Goal: Task Accomplishment & Management: Use online tool/utility

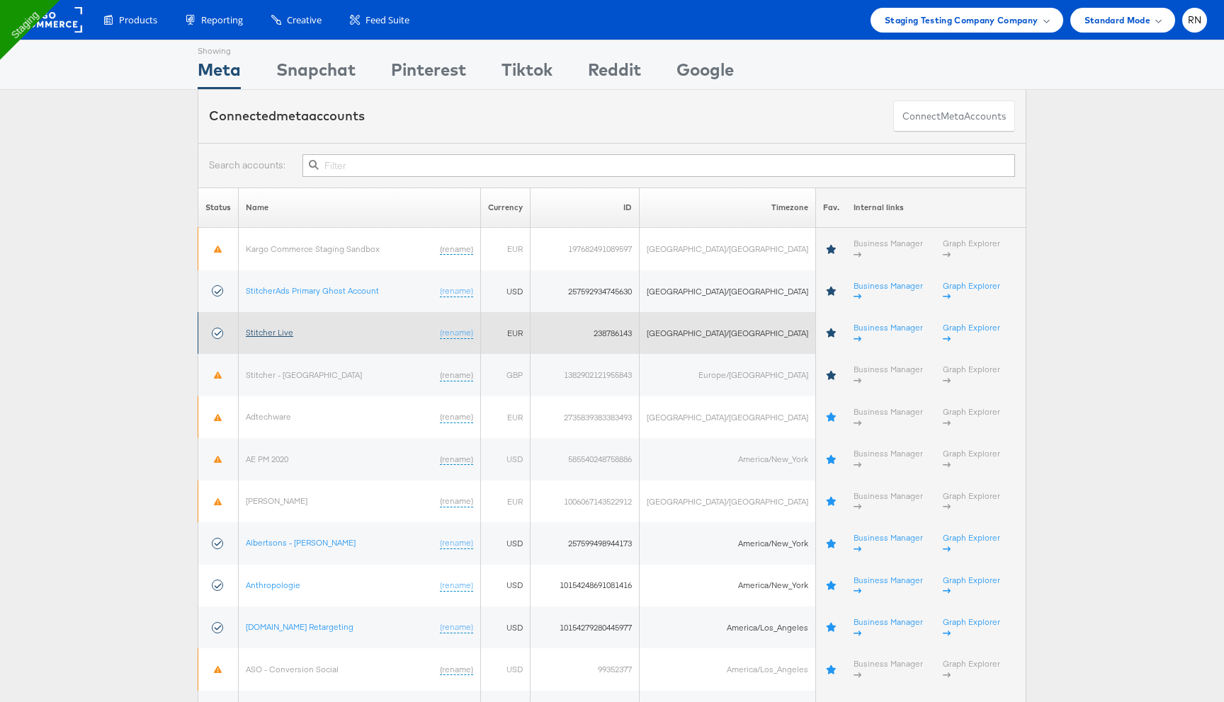
click at [272, 327] on link "Stitcher Live" at bounding box center [269, 332] width 47 height 11
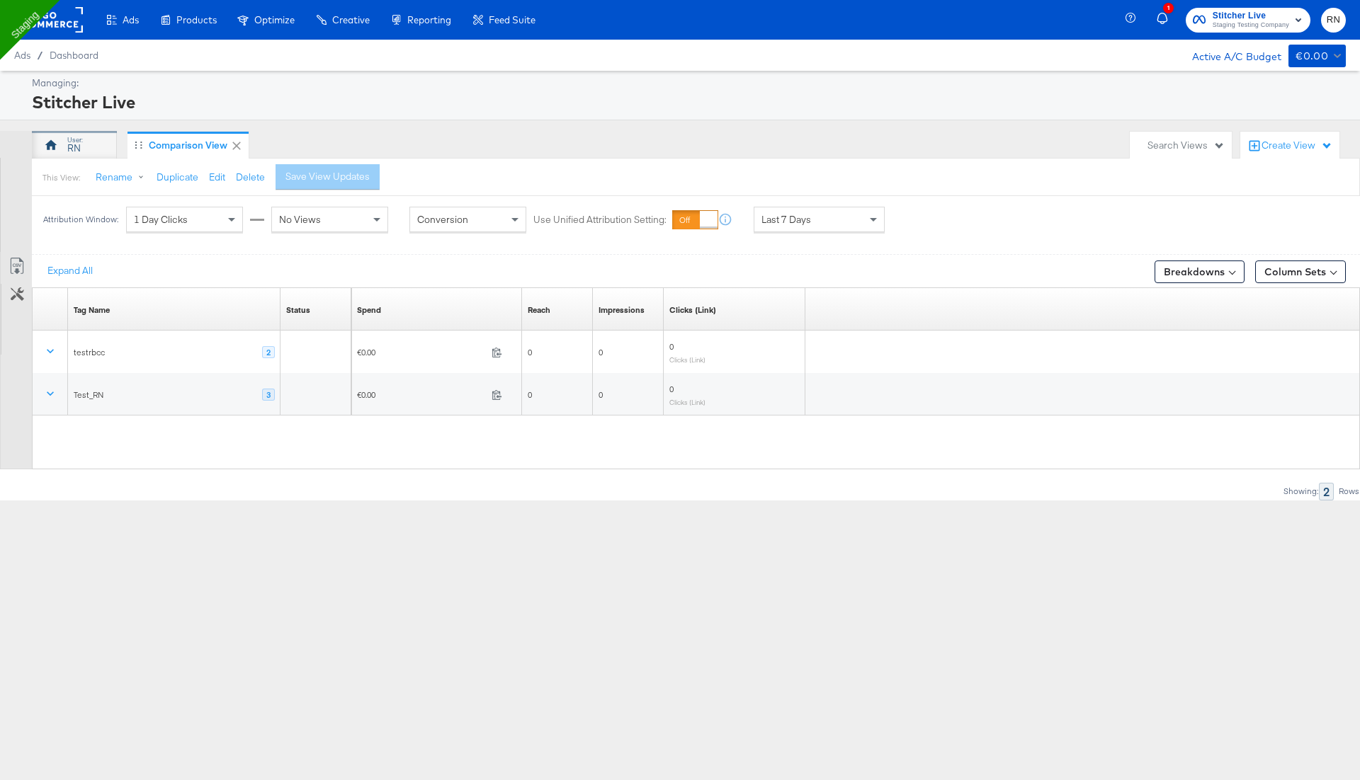
click at [85, 153] on div "RN" at bounding box center [74, 145] width 85 height 28
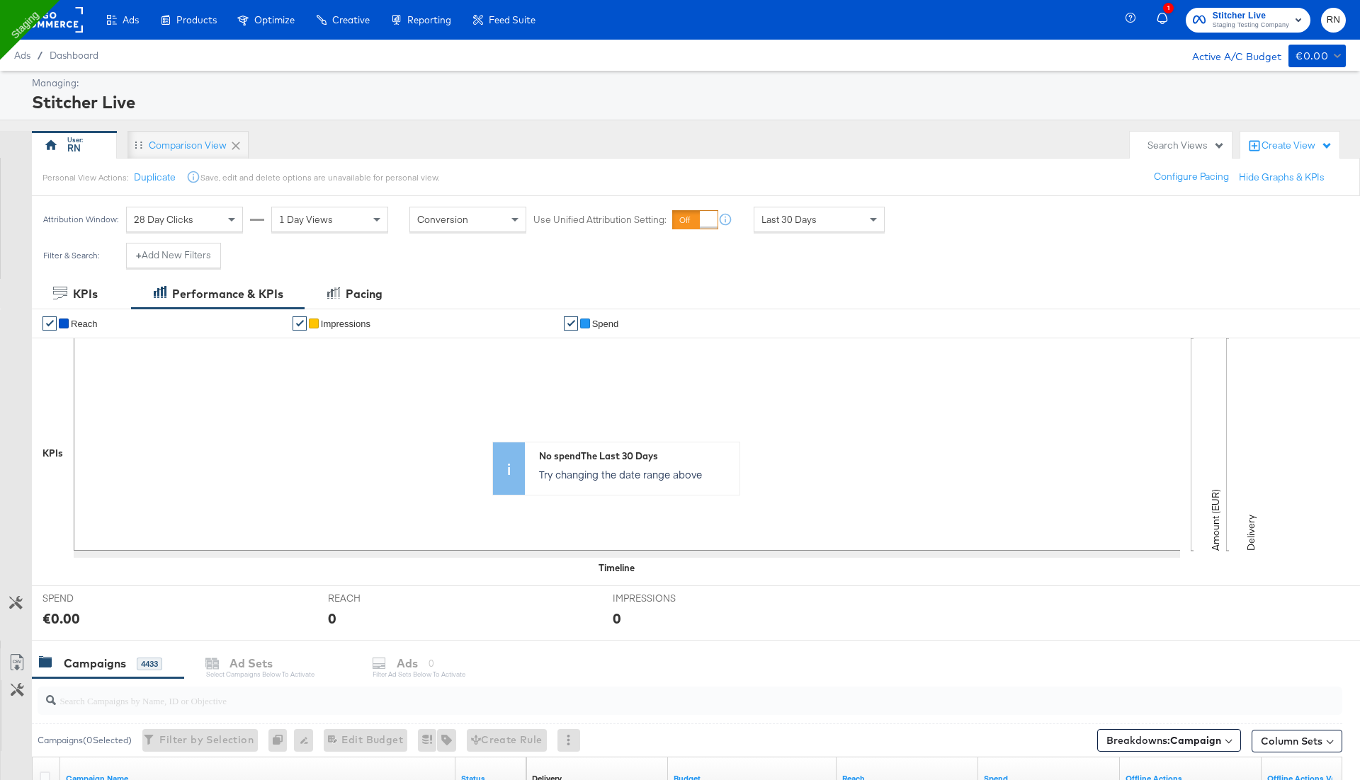
click at [67, 21] on rect at bounding box center [50, 19] width 65 height 25
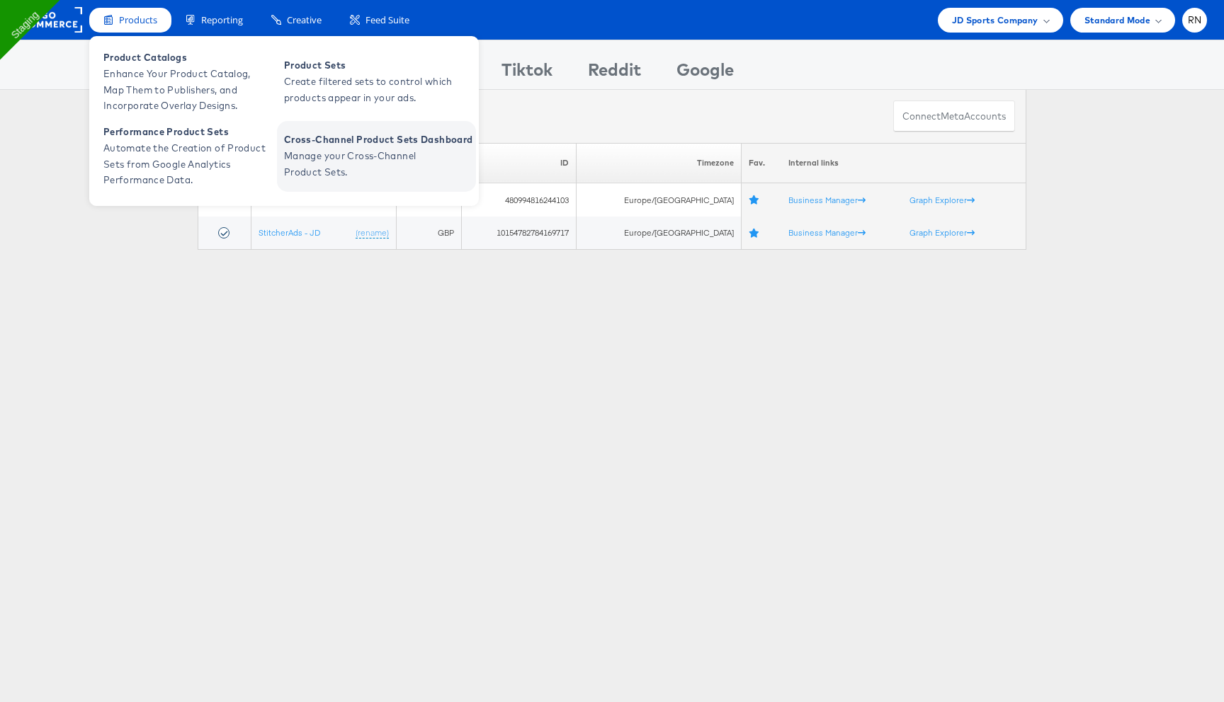
click at [360, 124] on link "Cross-Channel Product Sets Dashboard Manage your Cross-Channel Product Sets." at bounding box center [376, 156] width 199 height 71
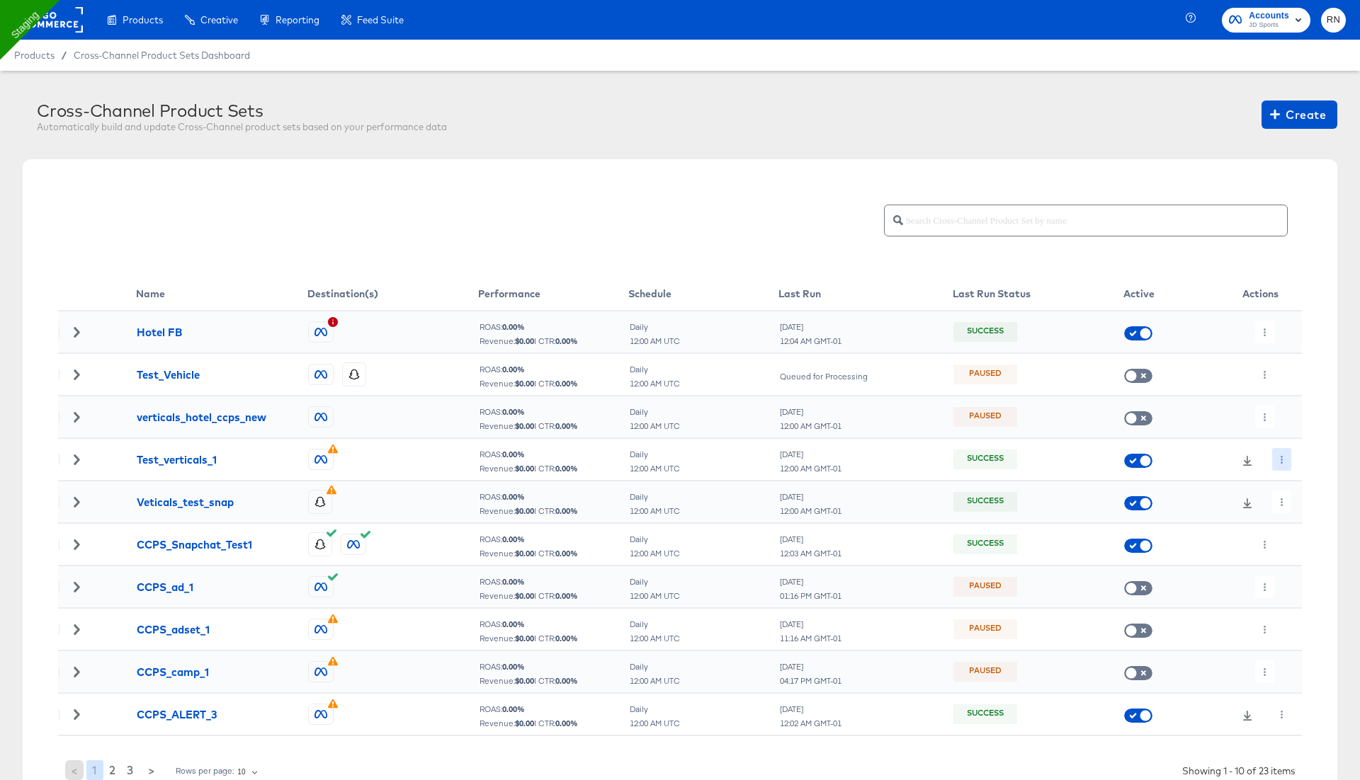
click at [1278, 457] on icon "button" at bounding box center [1281, 460] width 8 height 8
click at [1293, 484] on li "Edit" at bounding box center [1307, 487] width 76 height 23
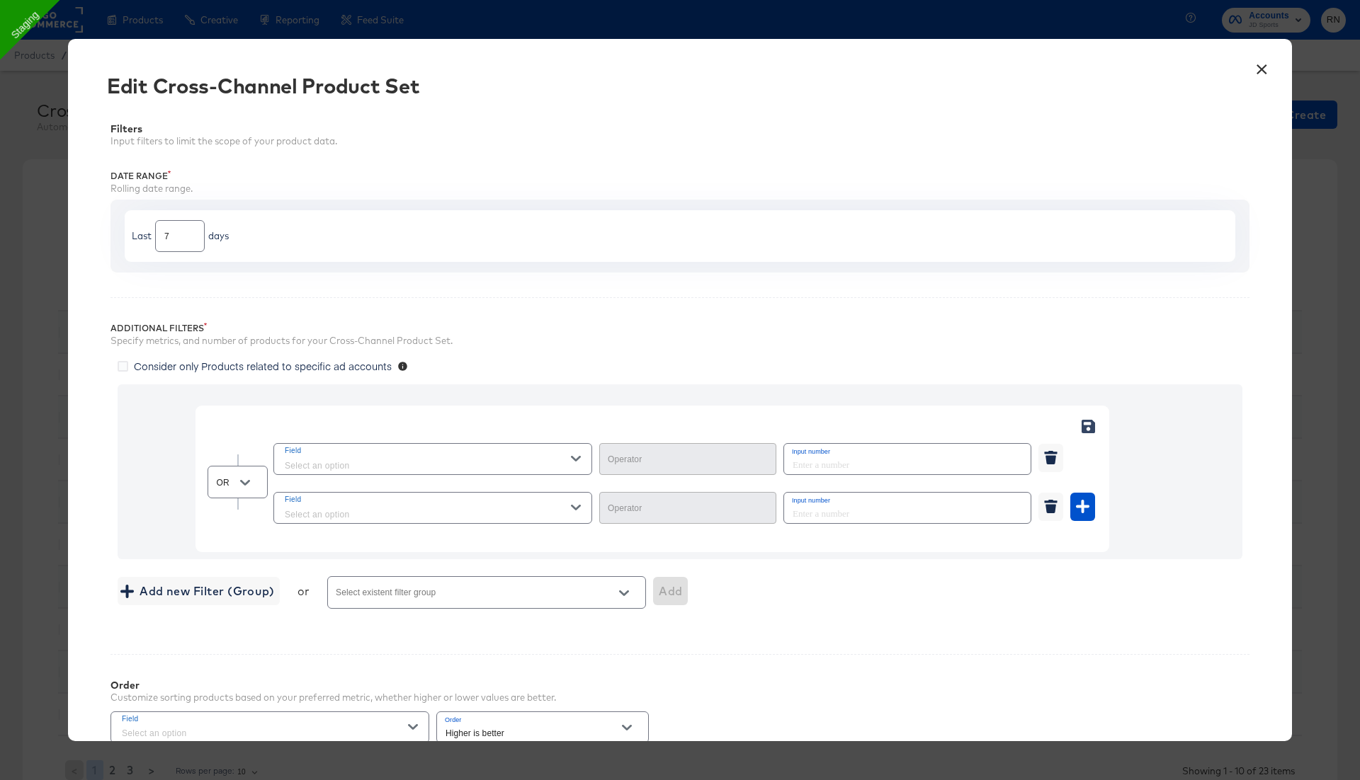
type input "Equal"
type input "Contains"
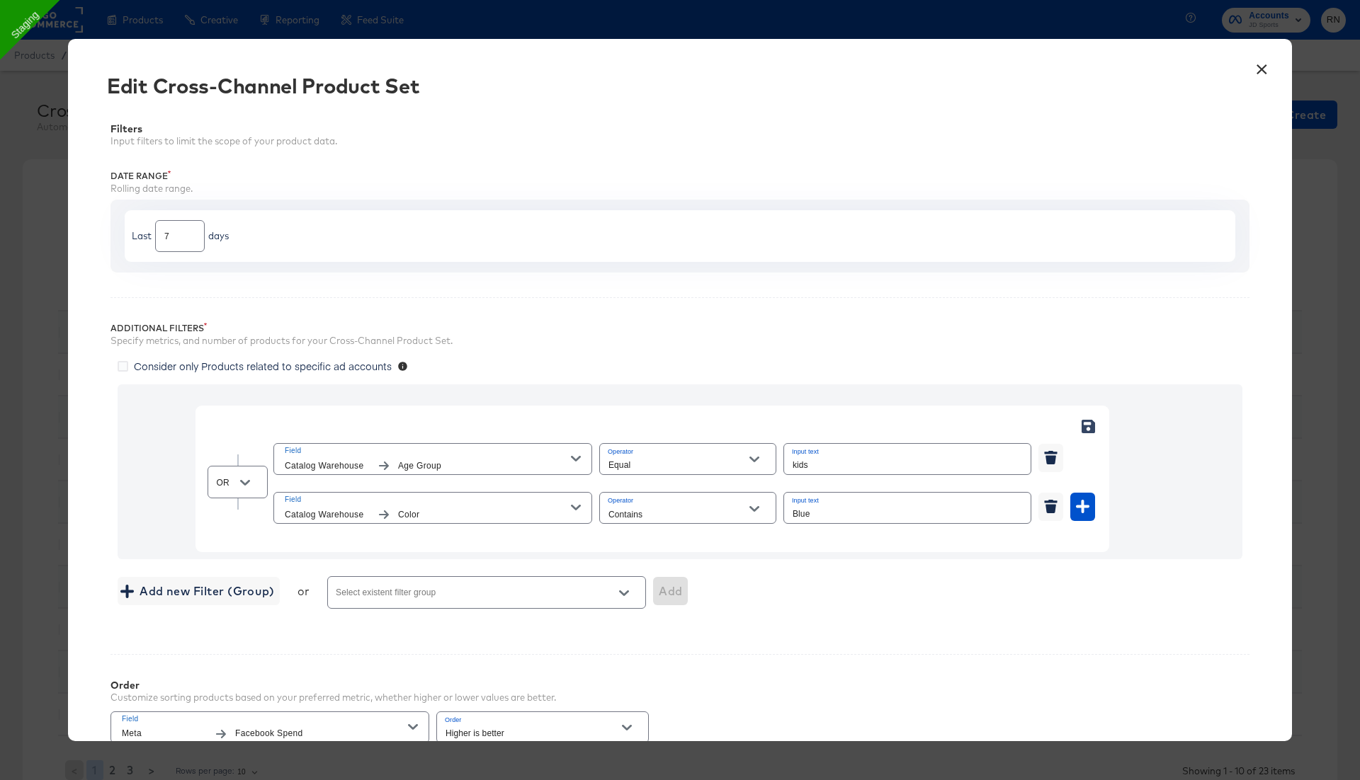
click at [1266, 62] on button "×" at bounding box center [1260, 65] width 25 height 25
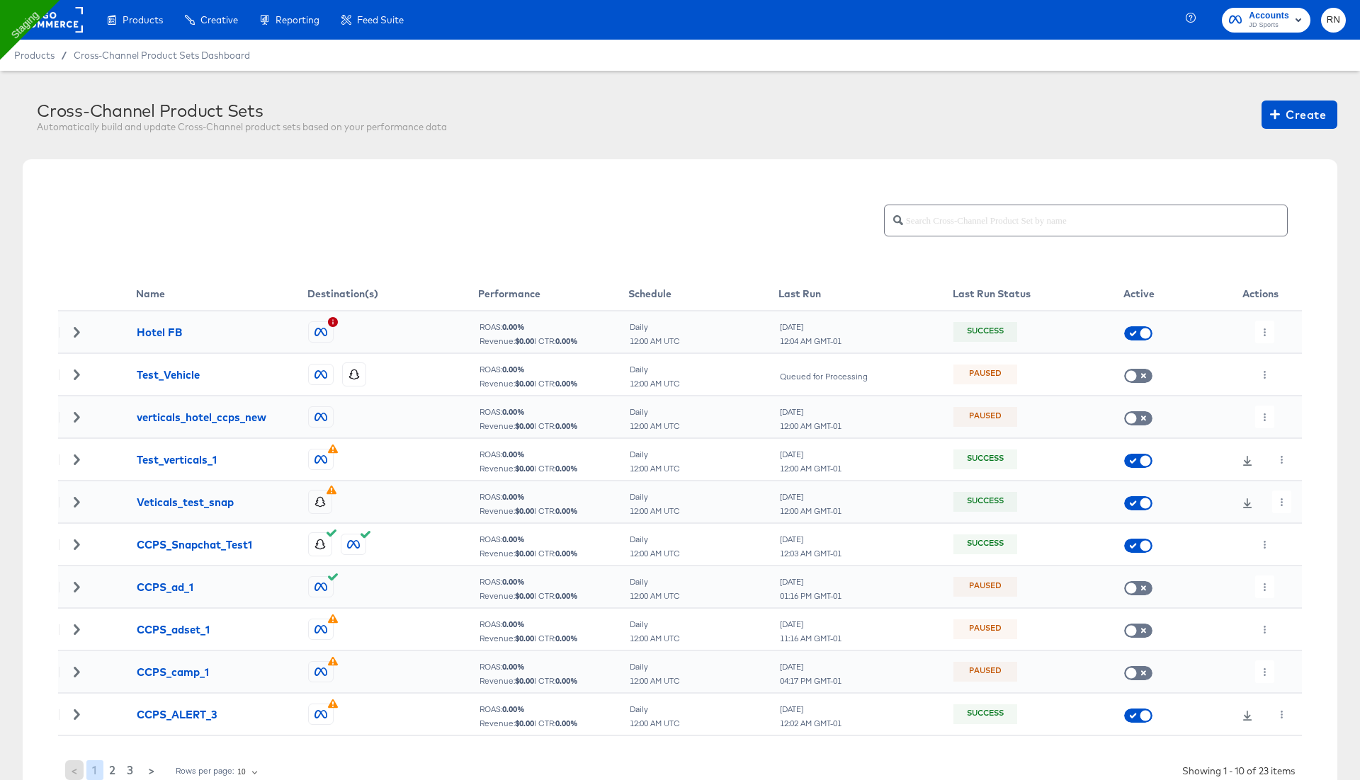
click at [1246, 21] on span "Accounts JD Sports" at bounding box center [1266, 19] width 74 height 23
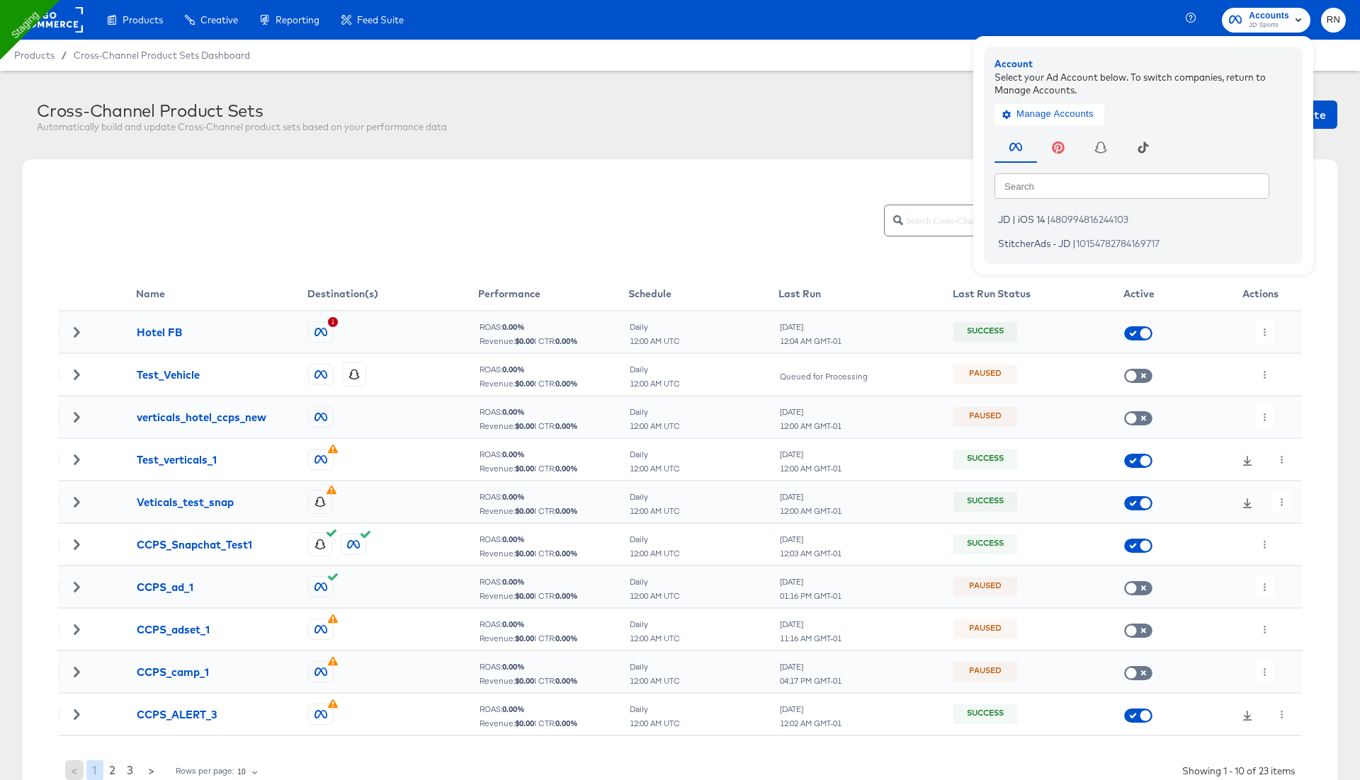
click at [61, 16] on rect at bounding box center [50, 19] width 65 height 25
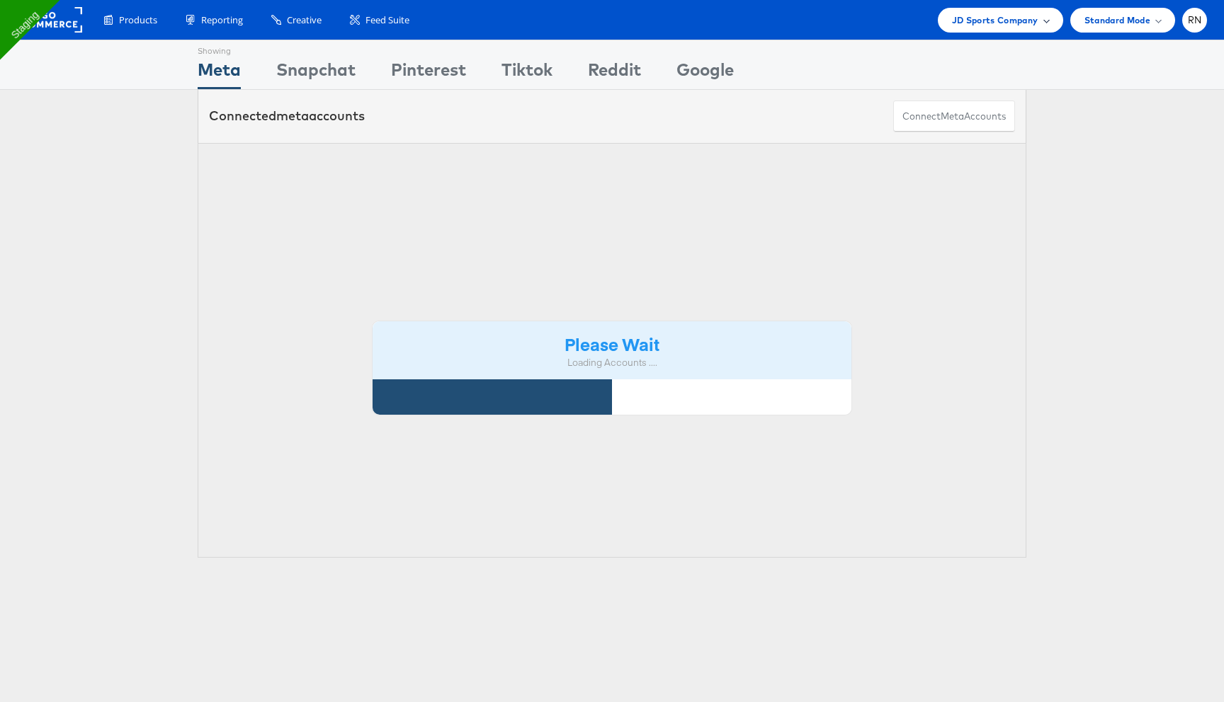
click at [1020, 21] on span "JD Sports Company" at bounding box center [995, 20] width 86 height 15
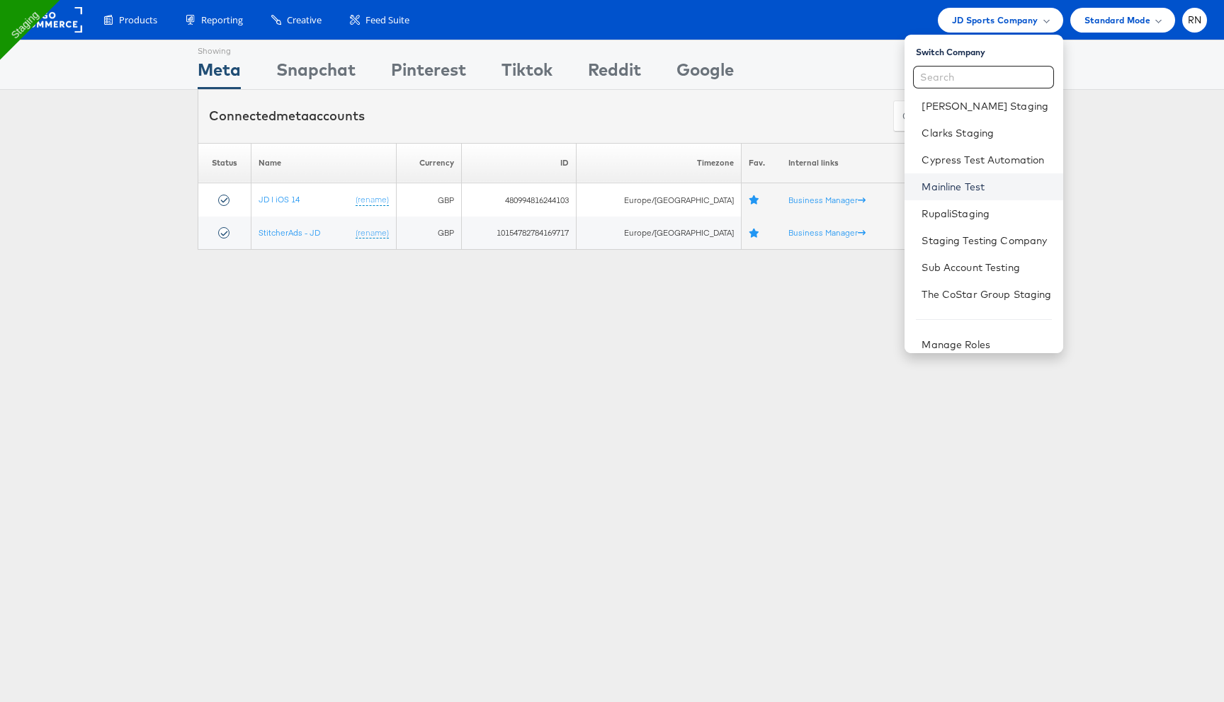
click at [957, 191] on link "Mainline Test" at bounding box center [986, 187] width 130 height 14
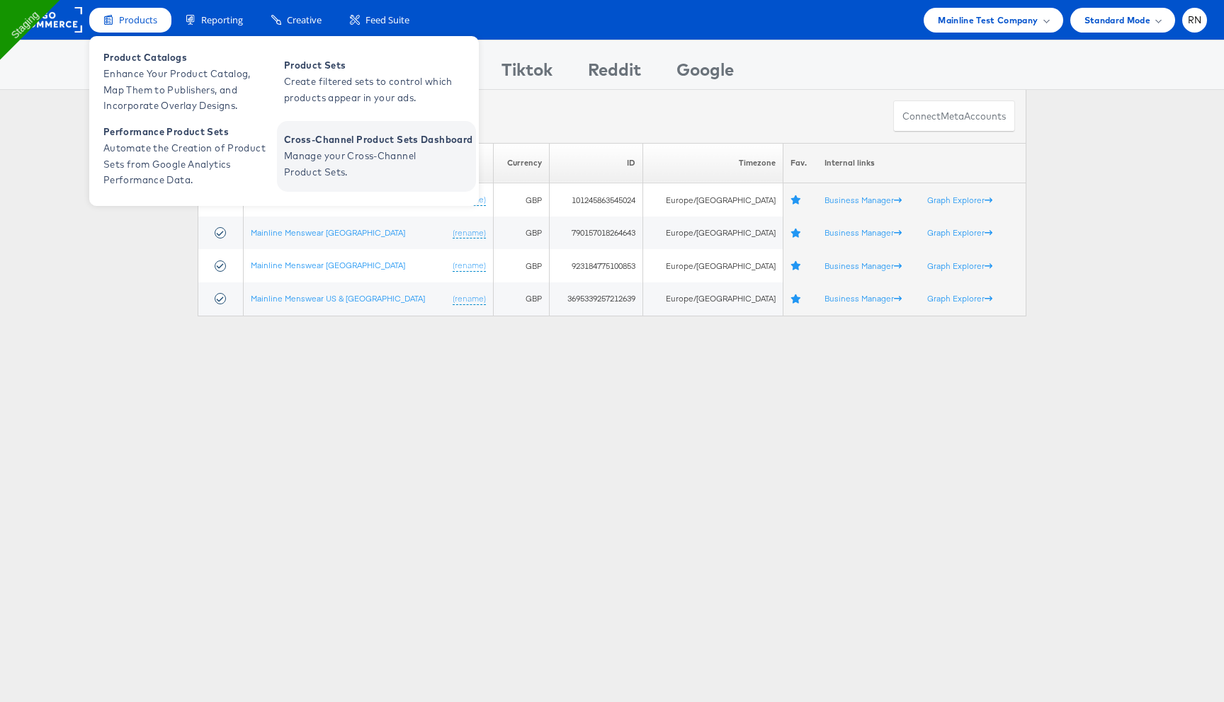
click at [310, 139] on span "Cross-Channel Product Sets Dashboard" at bounding box center [378, 140] width 188 height 16
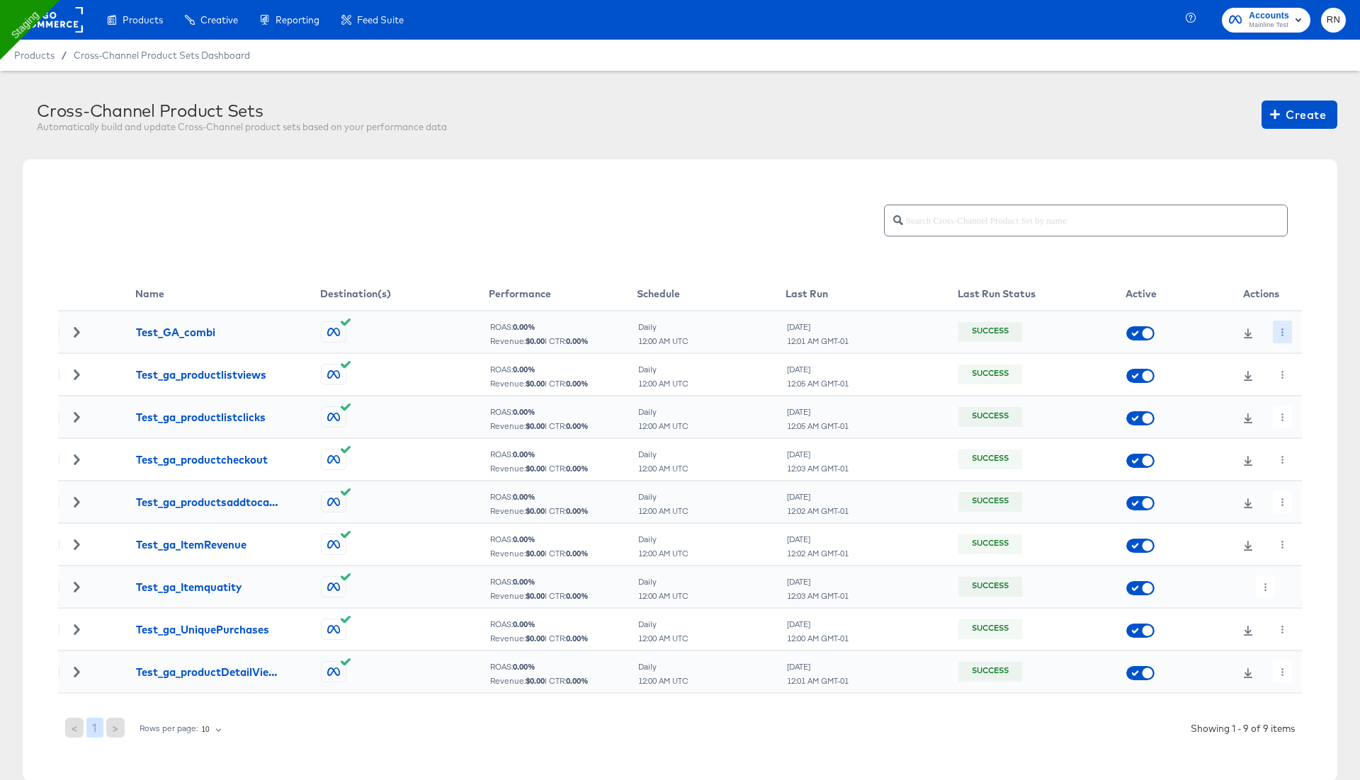
click at [1280, 324] on button "button" at bounding box center [1281, 332] width 19 height 23
click at [1302, 362] on li "Edit" at bounding box center [1307, 359] width 76 height 23
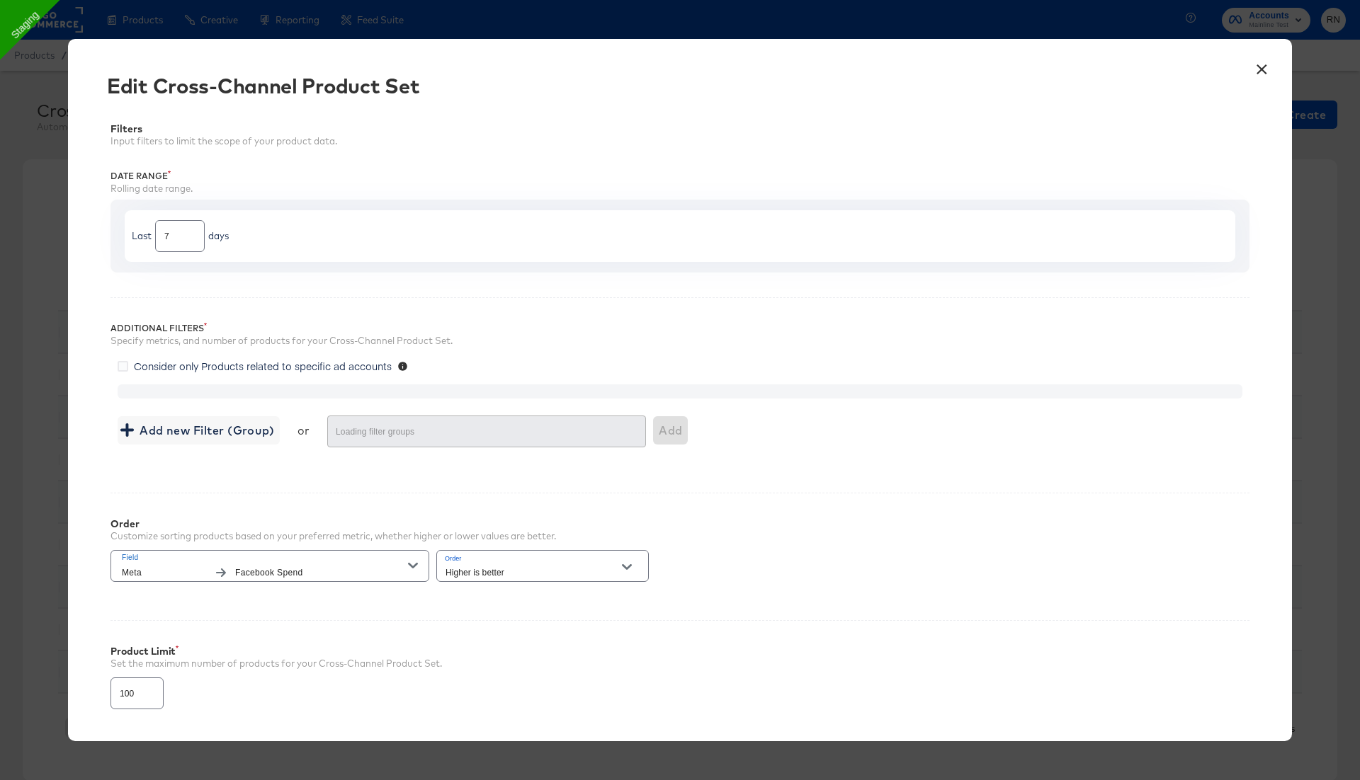
type input "500"
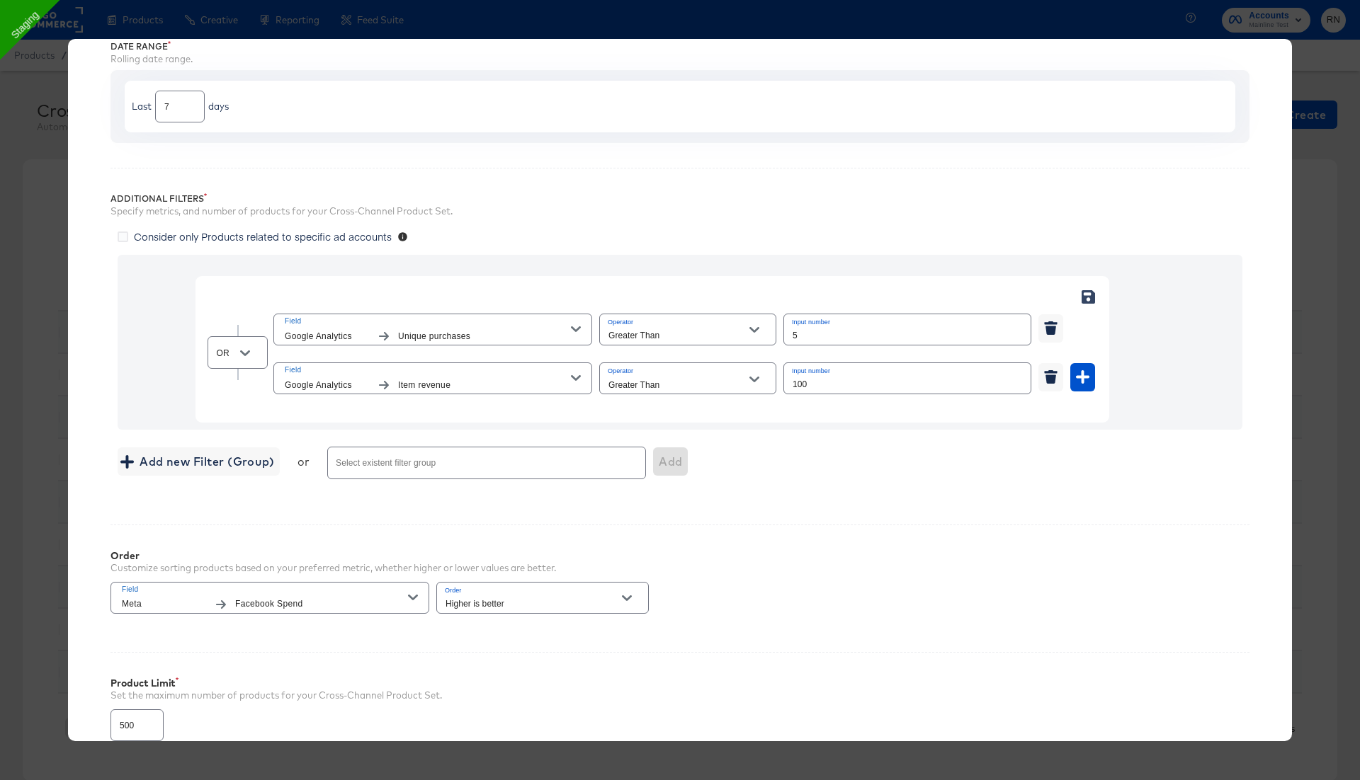
scroll to position [256, 0]
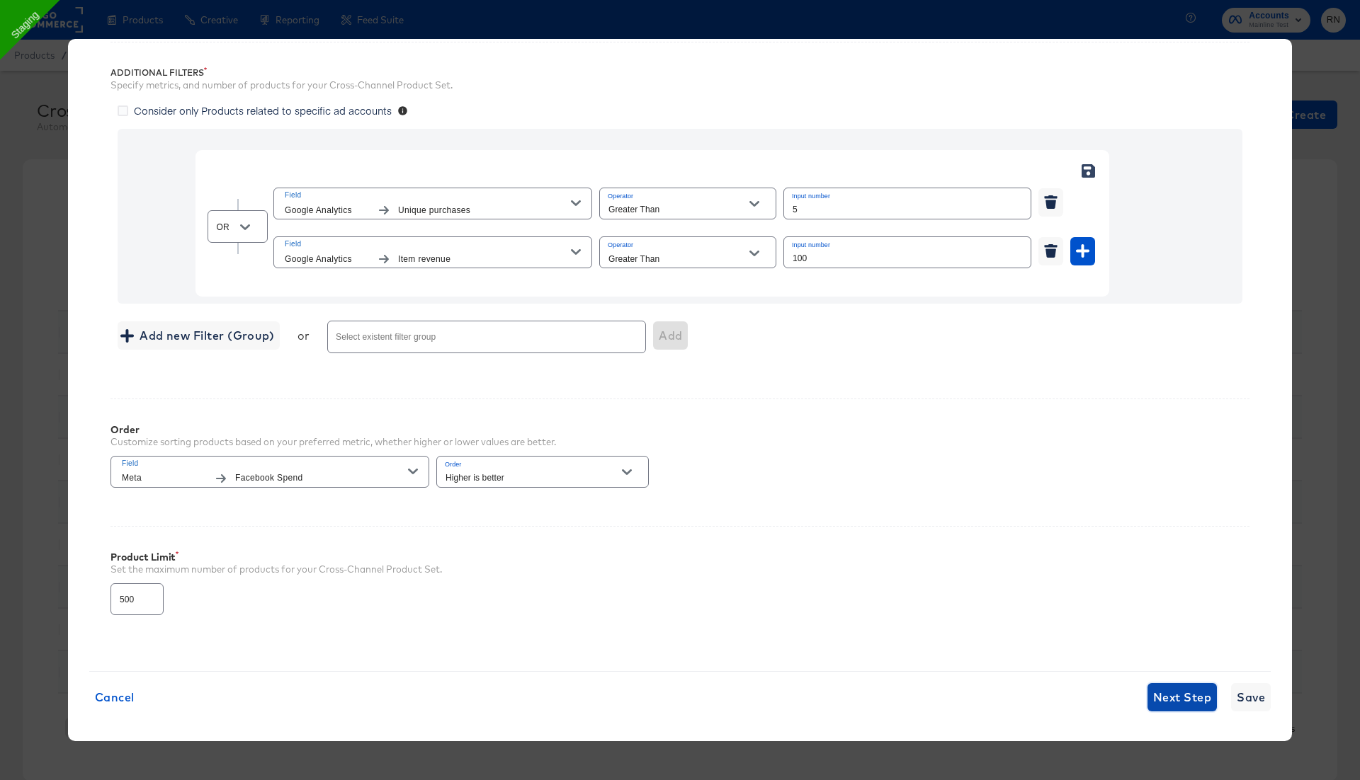
click at [1174, 688] on span "Next Step" at bounding box center [1182, 698] width 58 height 20
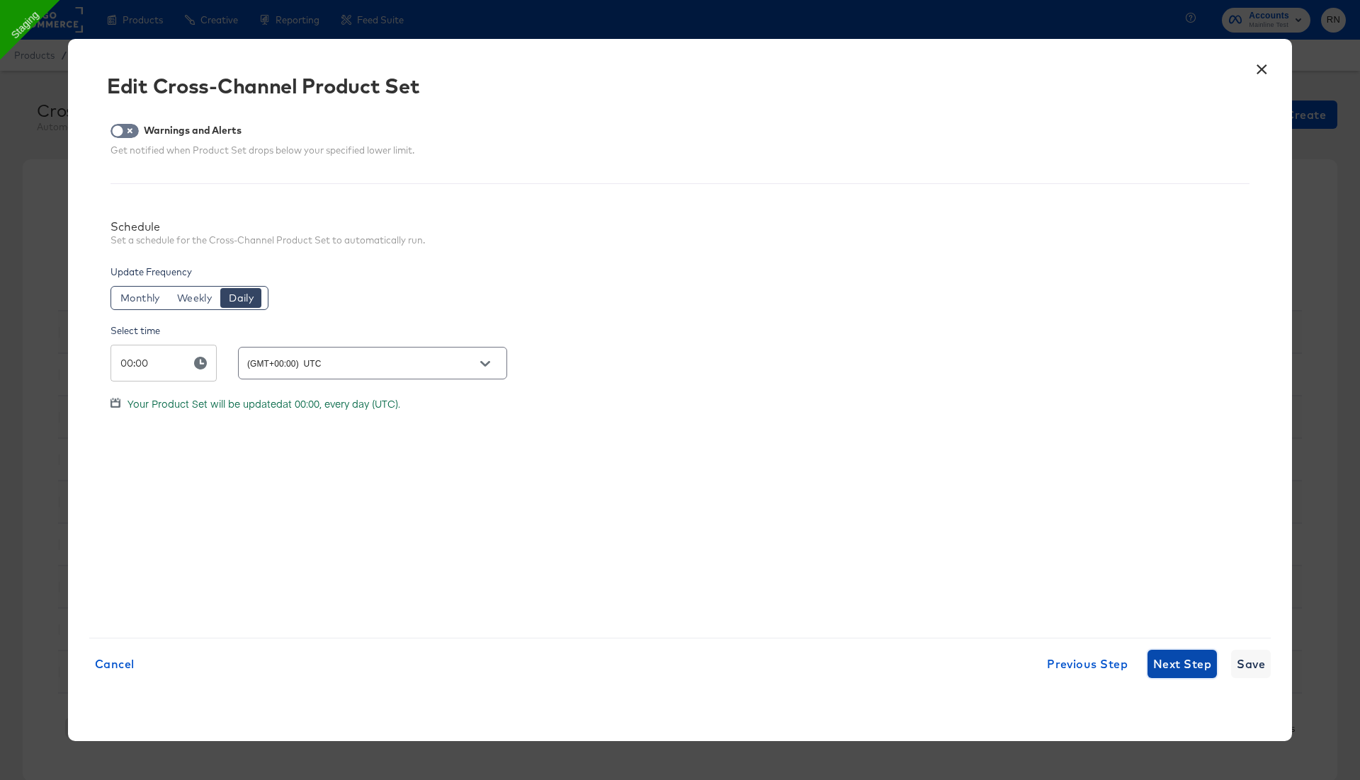
click at [1166, 671] on span "Next Step" at bounding box center [1182, 664] width 58 height 20
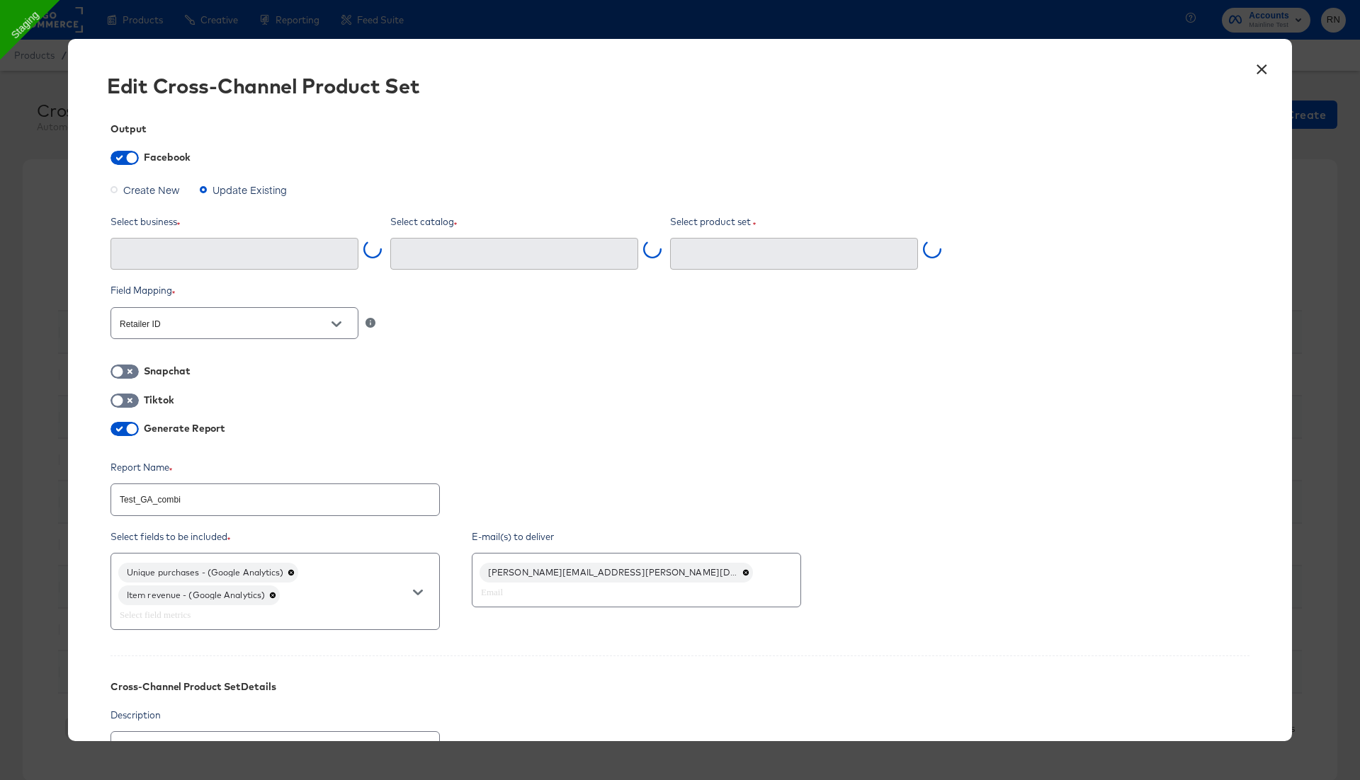
type input "Test_GA_333 (1500561037778849)"
type input "Ghost Business StitcherAds (257579378080319)"
type textarea "x"
type input "Mainline Uk Staging Test Qa #stitcherads #product-catalog #keep (42297284973524…"
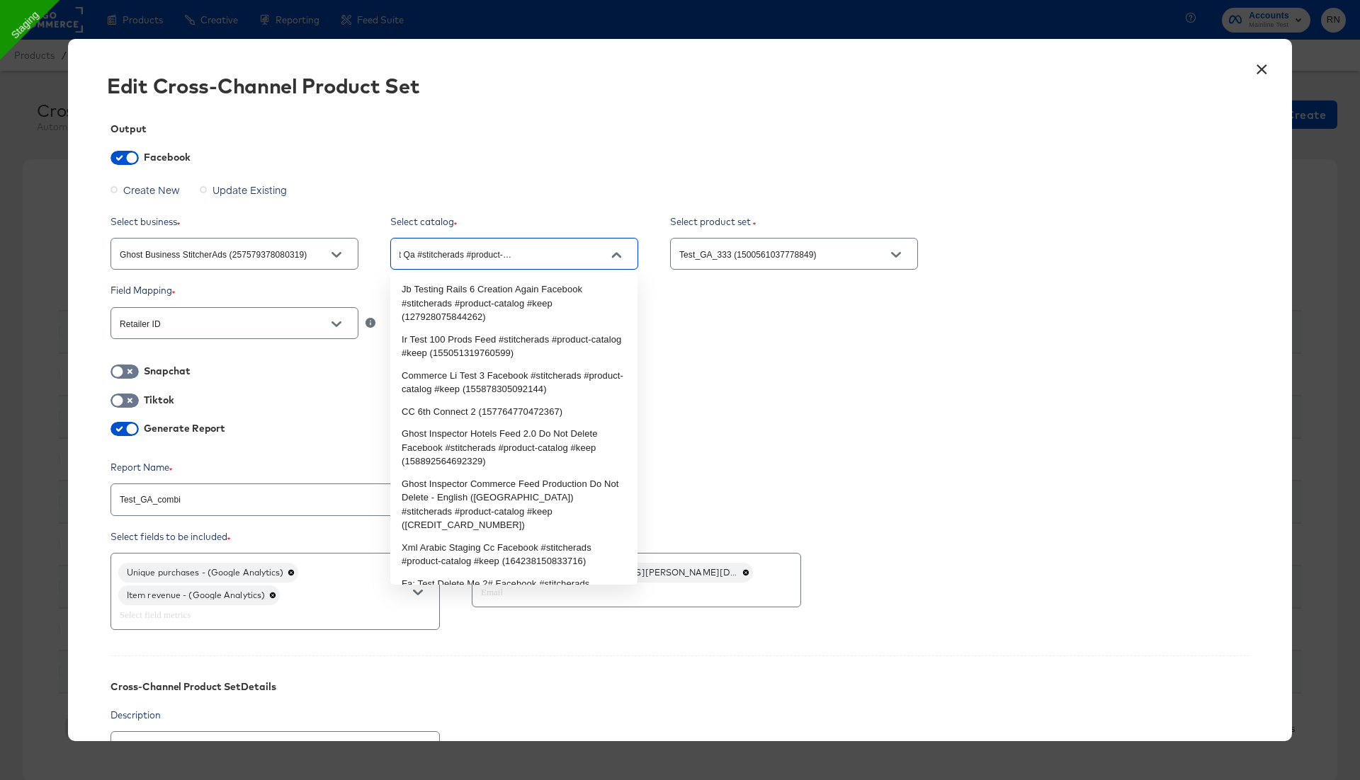
scroll to position [0, 127]
drag, startPoint x: 399, startPoint y: 253, endPoint x: 620, endPoint y: 251, distance: 220.2
click at [622, 251] on div "Mainline Uk Staging Test Qa #stitcherads #product-catalog #keep (42297284973524…" at bounding box center [514, 254] width 248 height 32
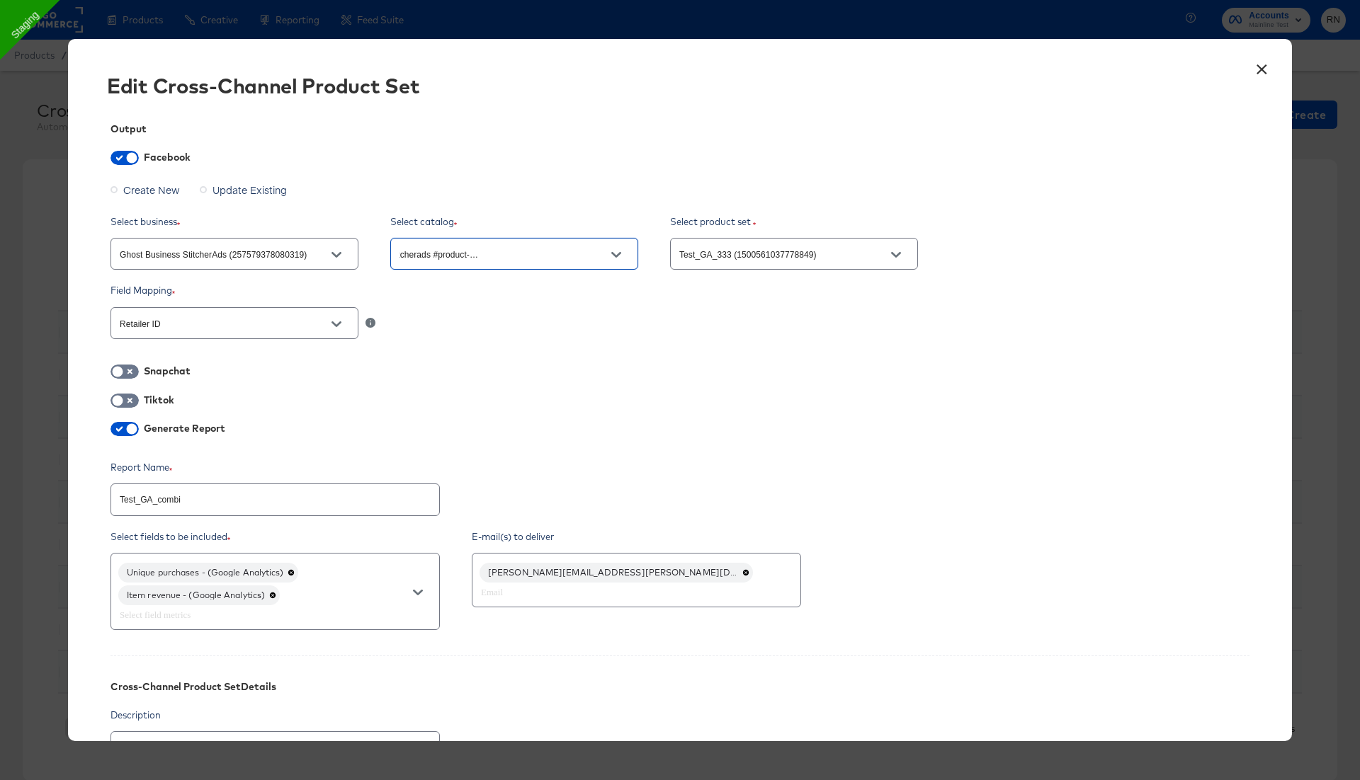
scroll to position [0, 0]
click at [501, 255] on input "Mainline Uk Staging Test Qa #stitcherads #product-catalog #keep (42297284973524…" at bounding box center [503, 254] width 213 height 16
type textarea "x"
click at [1254, 70] on button "×" at bounding box center [1260, 65] width 25 height 25
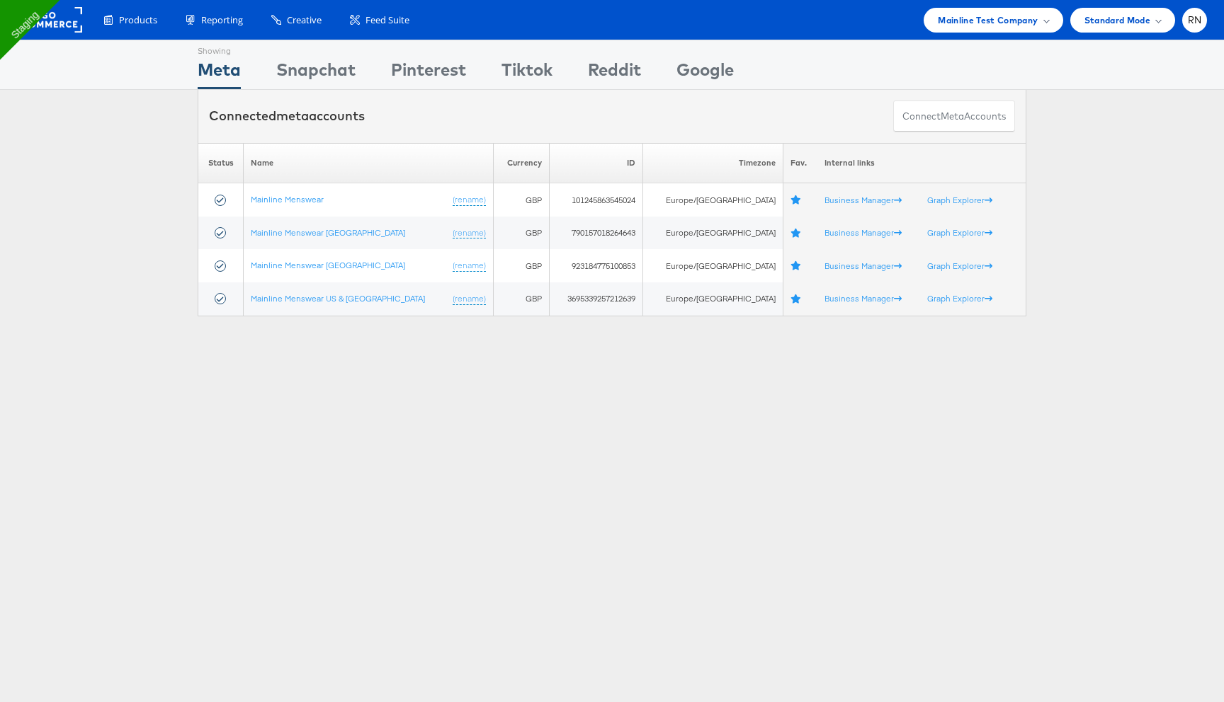
click at [62, 33] on link at bounding box center [49, 29] width 65 height 13
click at [964, 21] on span "Mainline Test Company" at bounding box center [988, 20] width 100 height 15
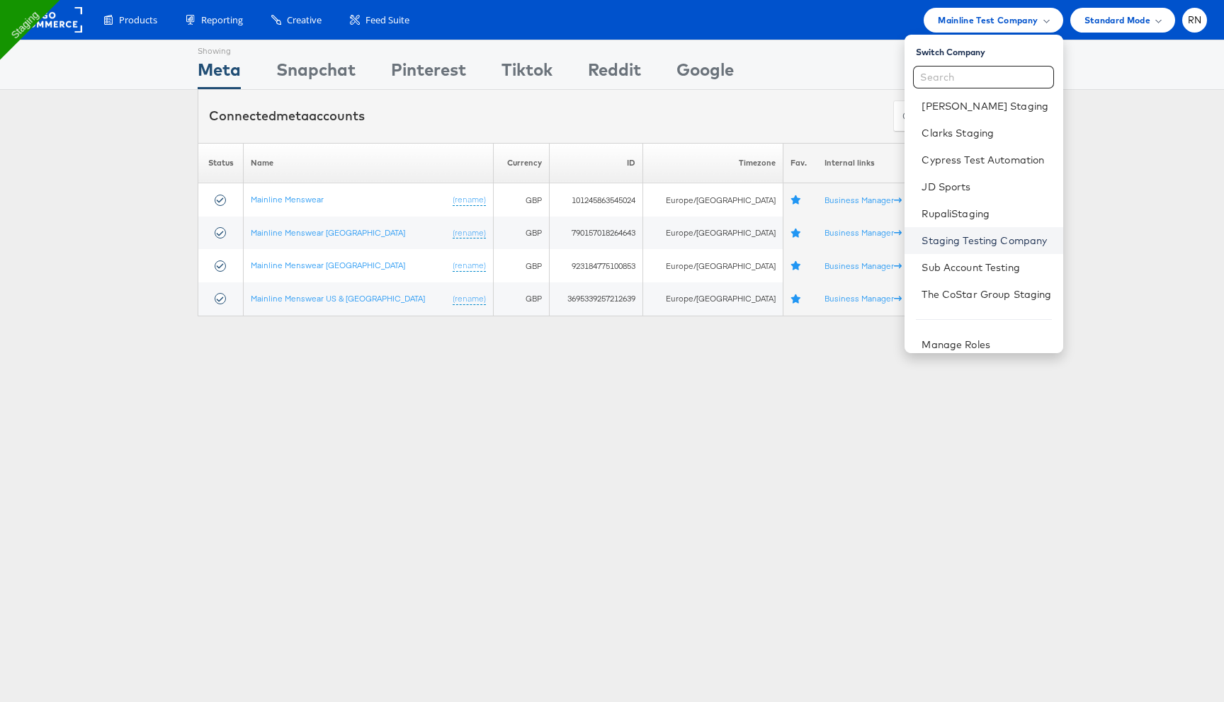
click at [955, 241] on link "Staging Testing Company" at bounding box center [986, 241] width 130 height 14
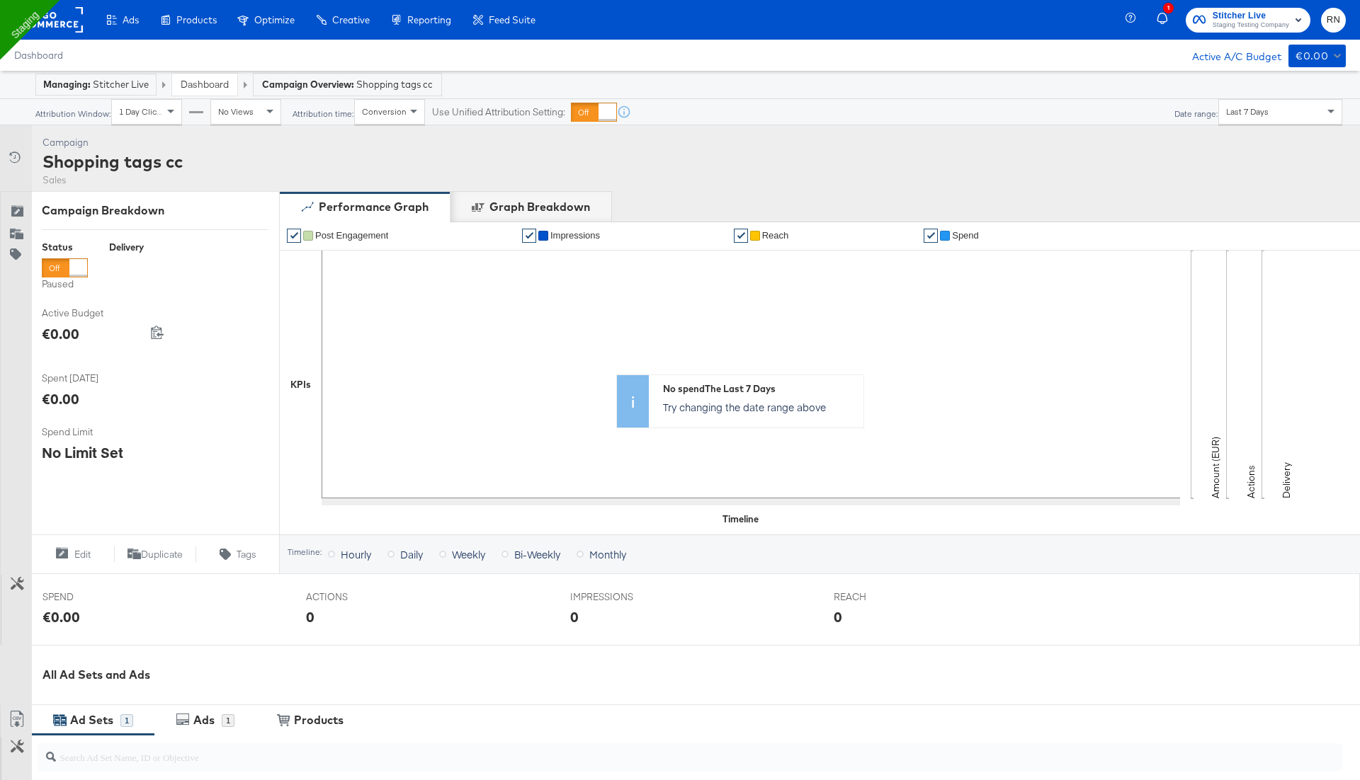
click at [215, 144] on div "Campaign Activity Campaign Shopping tags cc Sales" at bounding box center [680, 158] width 1360 height 66
drag, startPoint x: 189, startPoint y: 164, endPoint x: 40, endPoint y: 159, distance: 148.8
click at [40, 159] on div "Campaign Activity Campaign Shopping tags cc Sales" at bounding box center [680, 158] width 1360 height 66
copy div "Shopping tags cc"
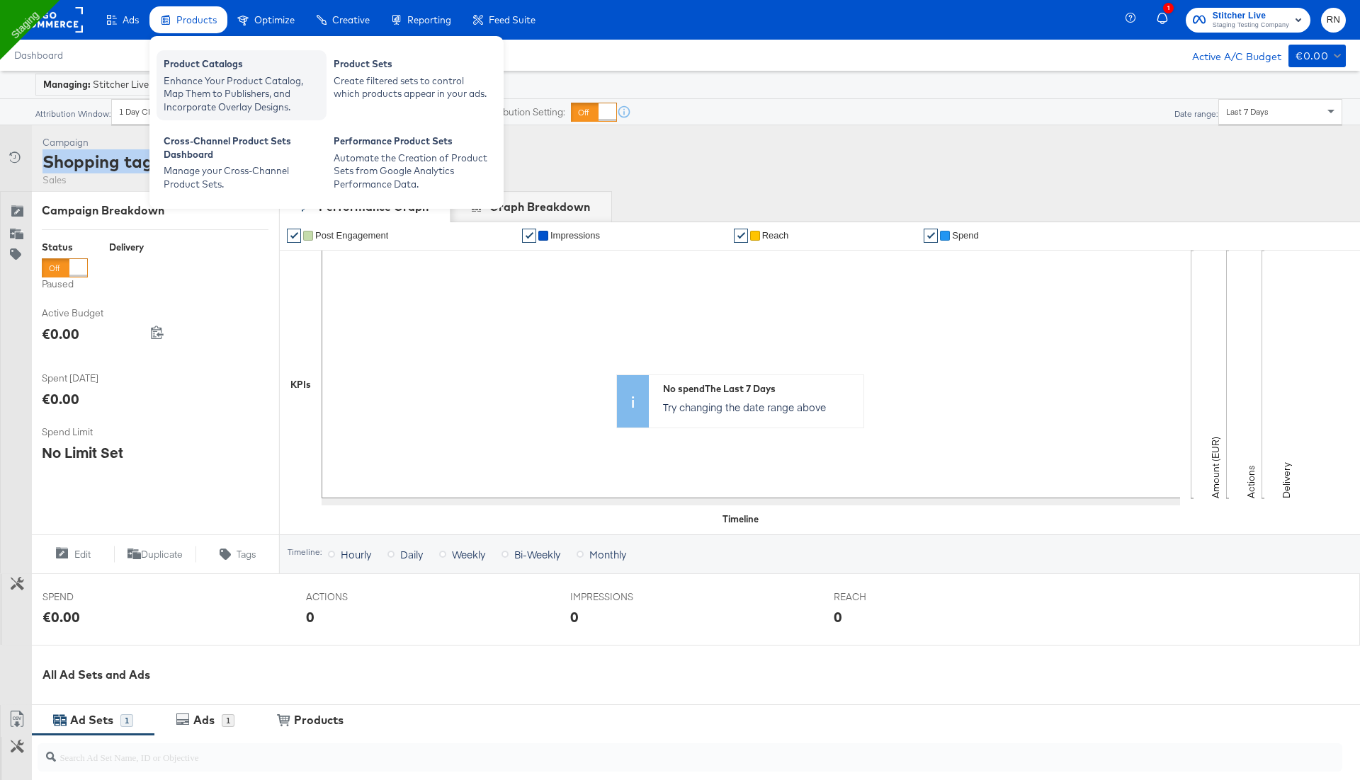
click at [210, 91] on div "Enhance Your Product Catalog, Map Them to Publishers, and Incorporate Overlay D…" at bounding box center [242, 94] width 156 height 40
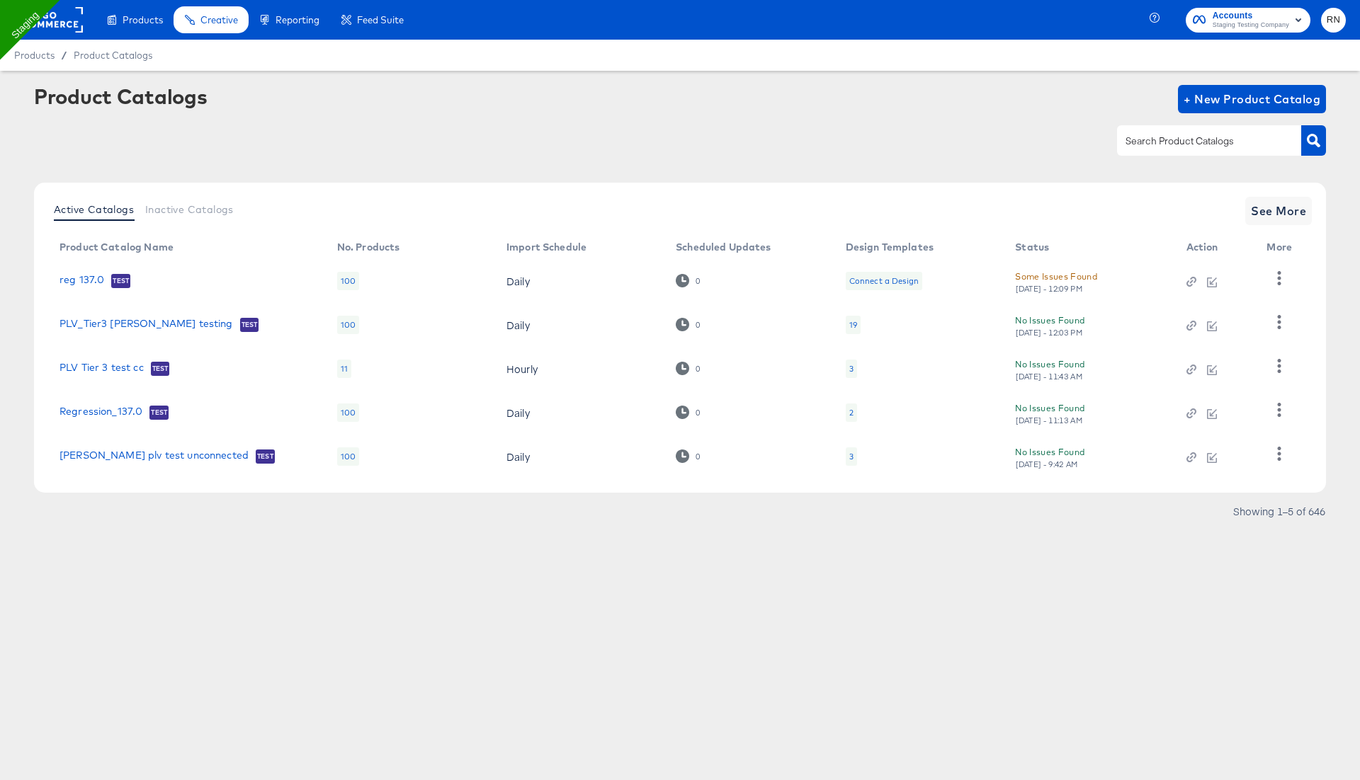
click at [1215, 131] on div at bounding box center [1209, 140] width 184 height 30
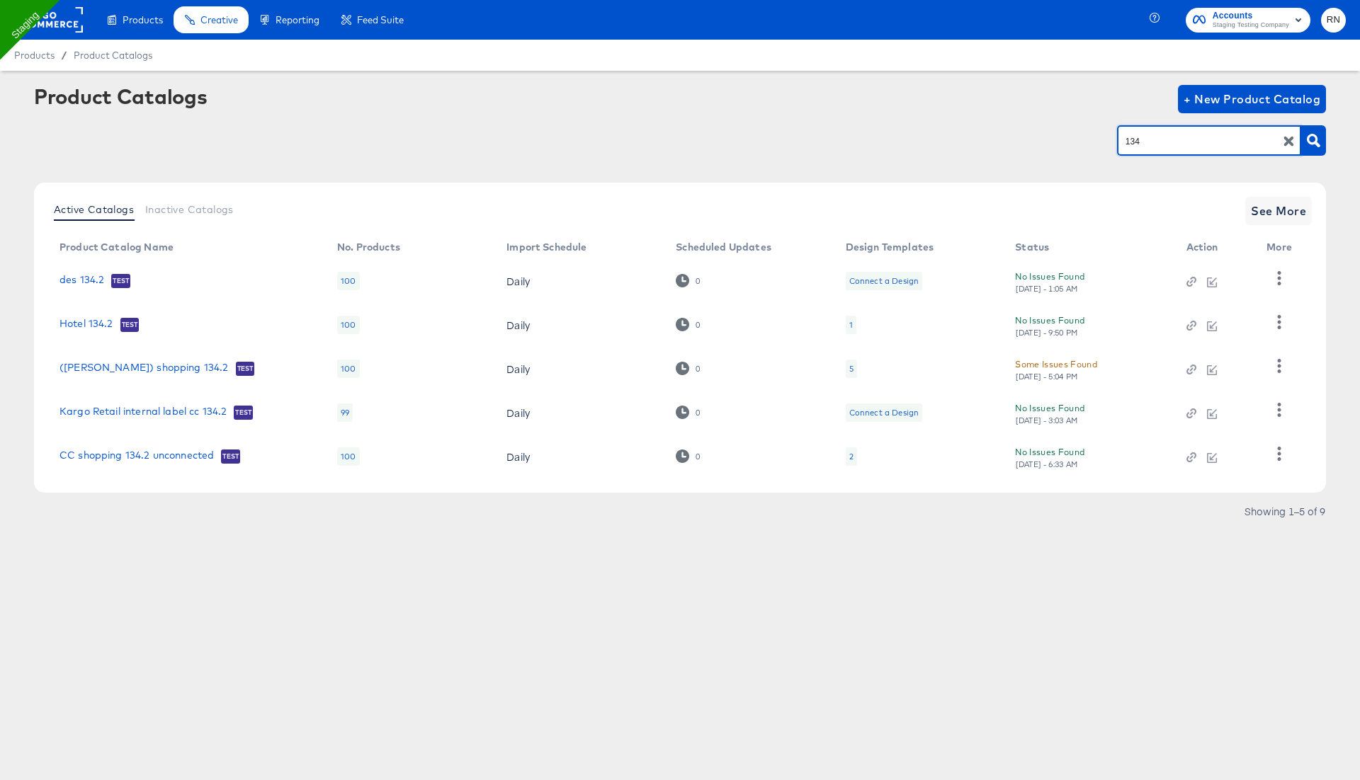
drag, startPoint x: 1144, startPoint y: 138, endPoint x: 1049, endPoint y: 138, distance: 94.9
click at [1051, 138] on div "134" at bounding box center [680, 141] width 1292 height 32
type input "s"
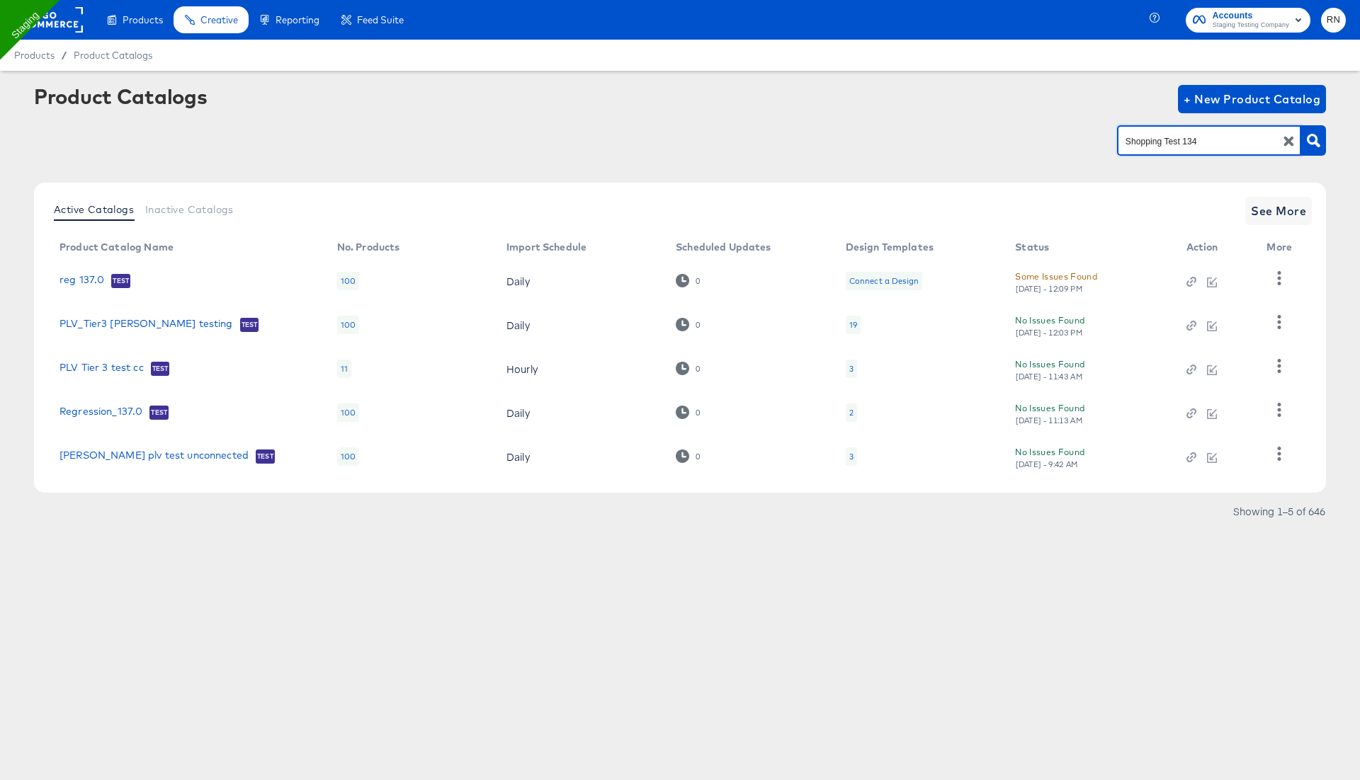
type input "Shopping Test 134"
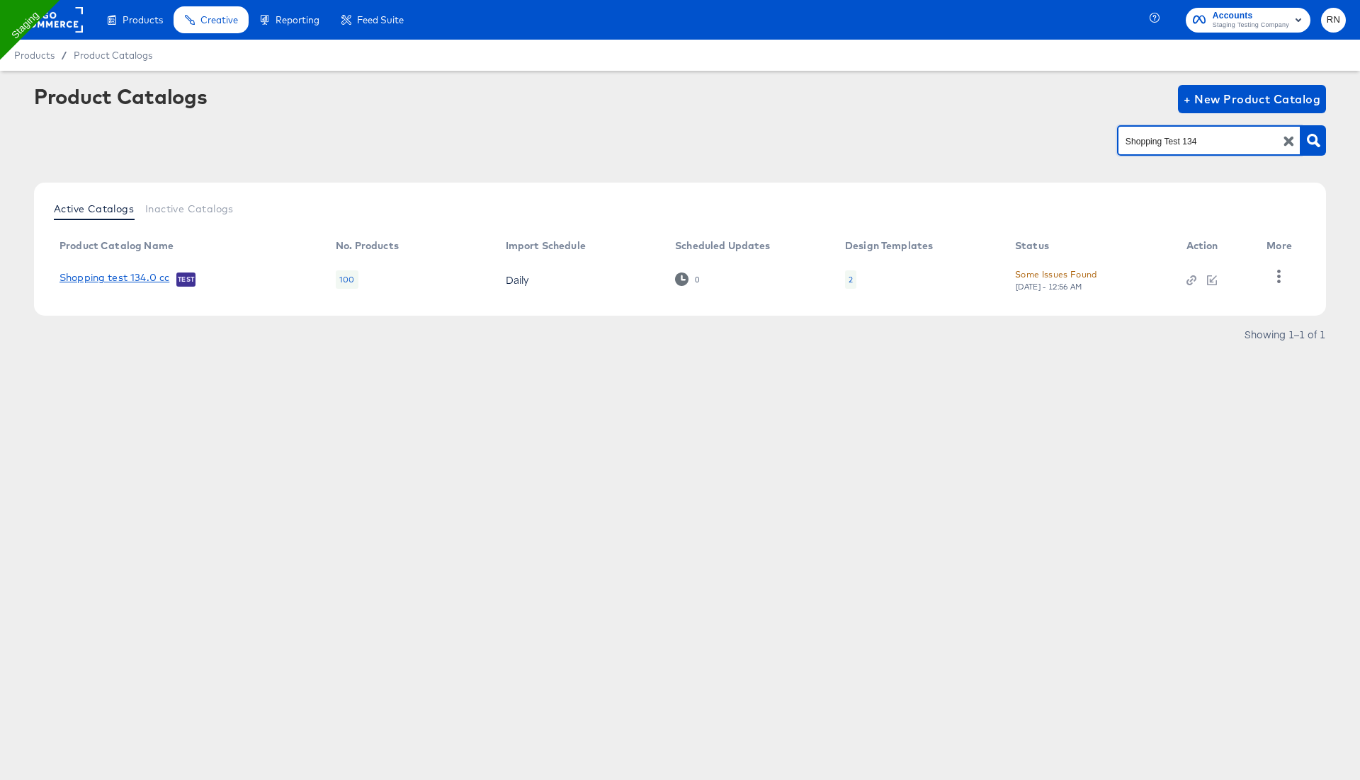
click at [149, 277] on link "Shopping test 134.0 cc" at bounding box center [114, 279] width 110 height 14
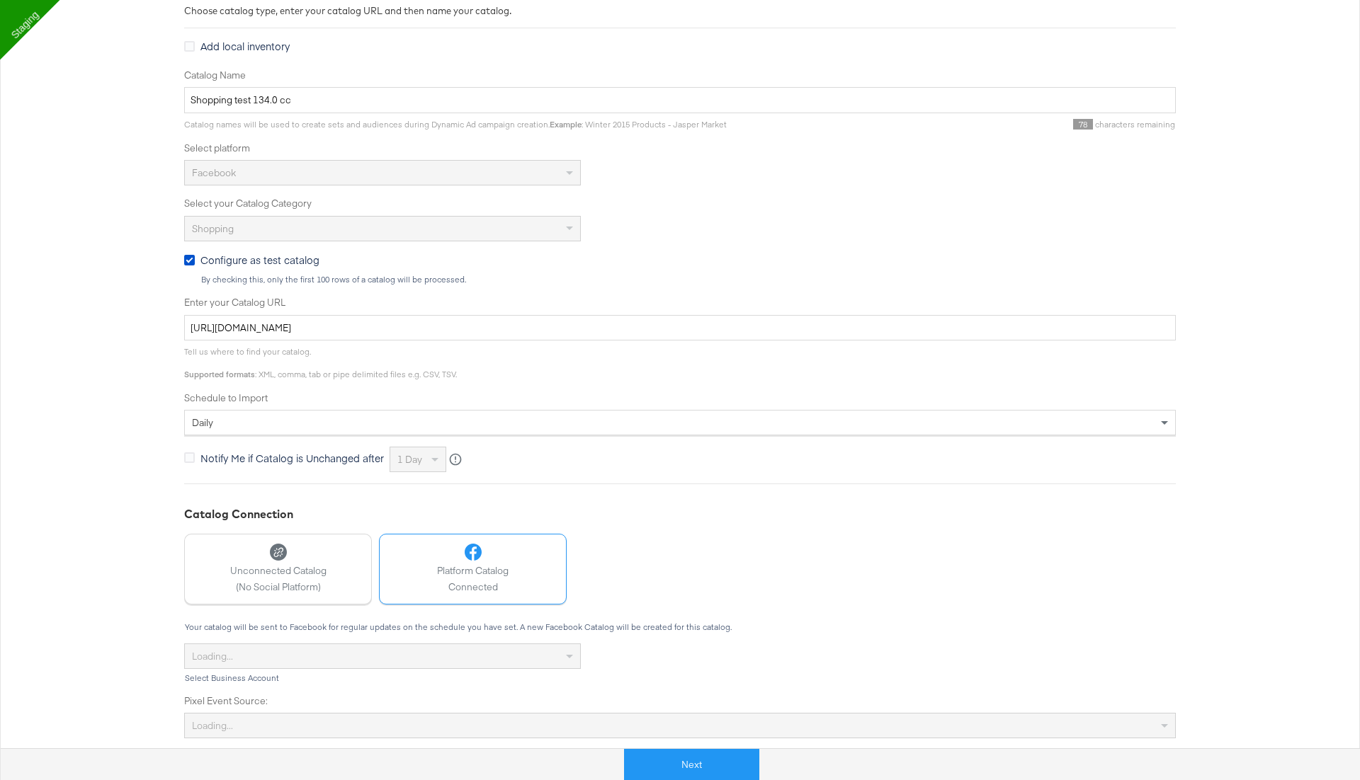
scroll to position [278, 0]
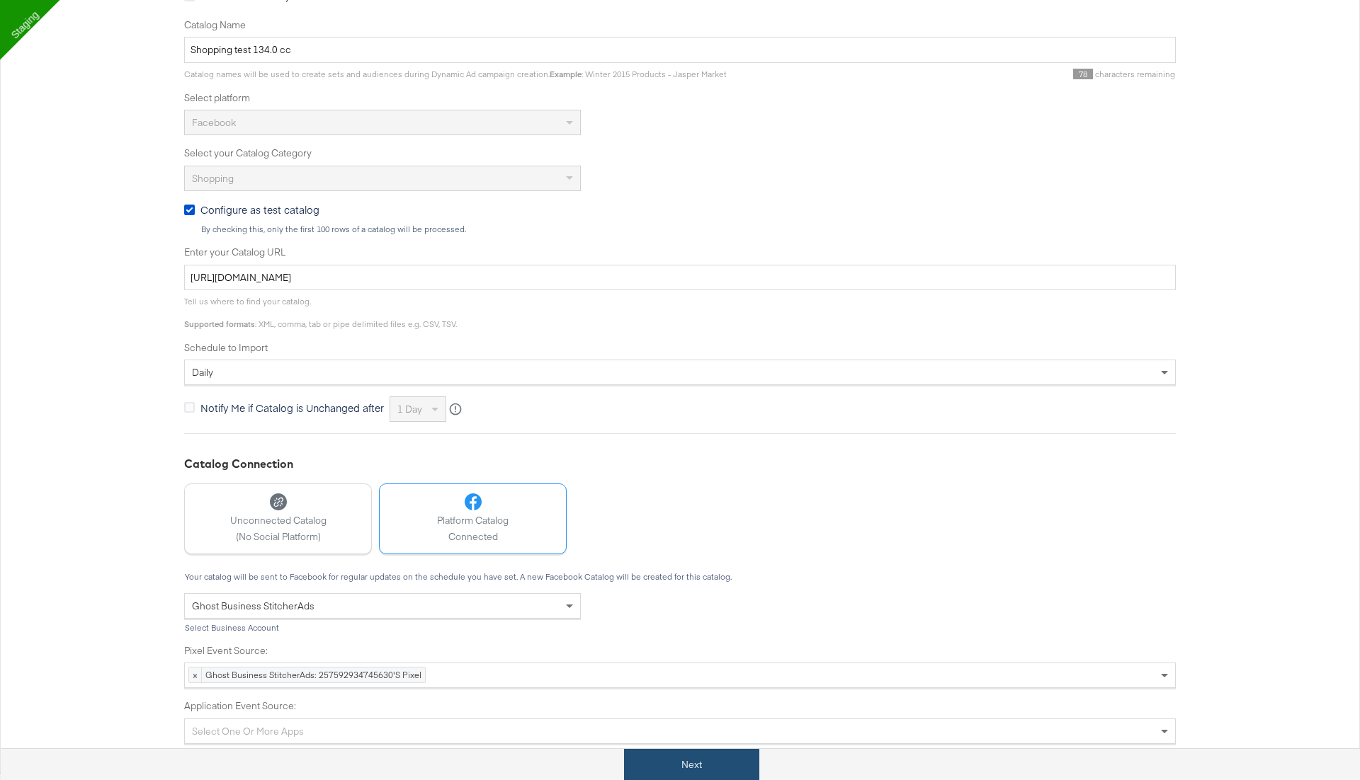
click at [687, 765] on button "Next" at bounding box center [691, 765] width 135 height 32
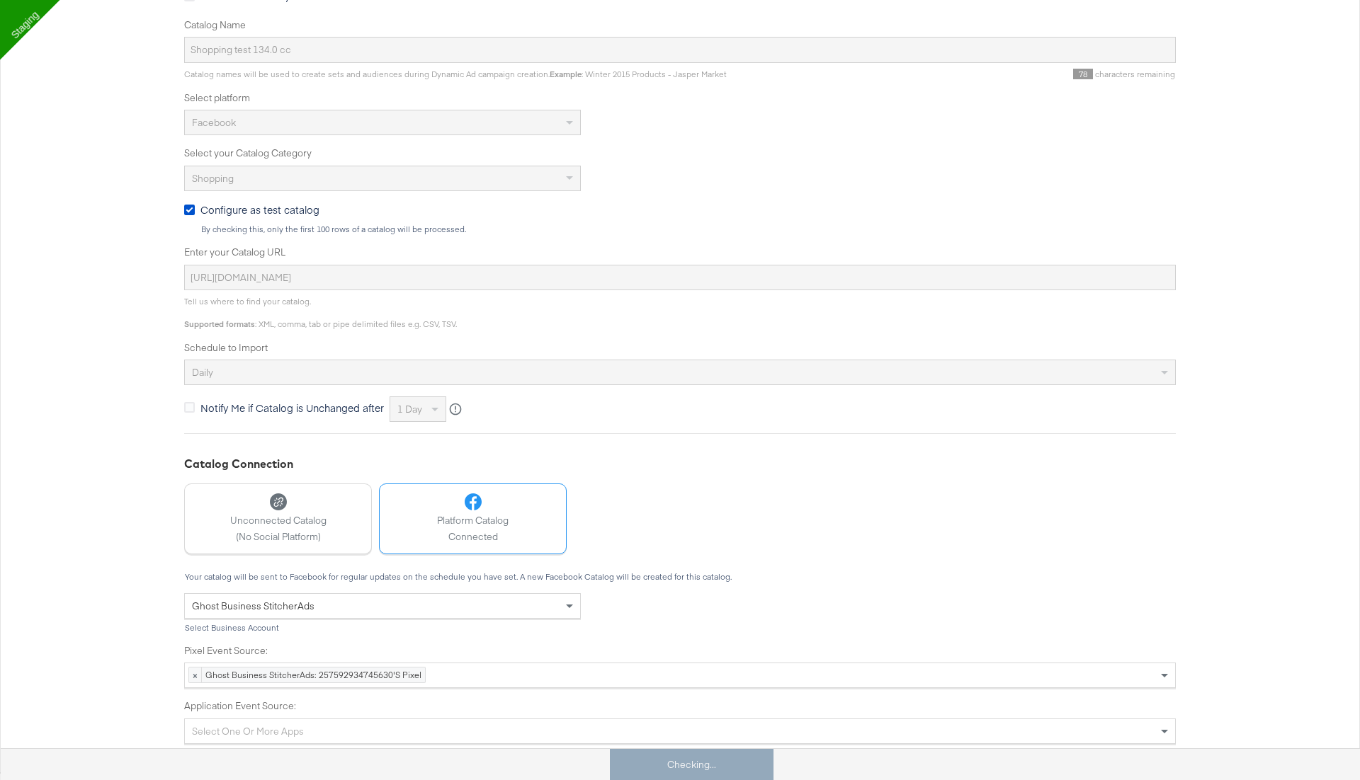
scroll to position [0, 0]
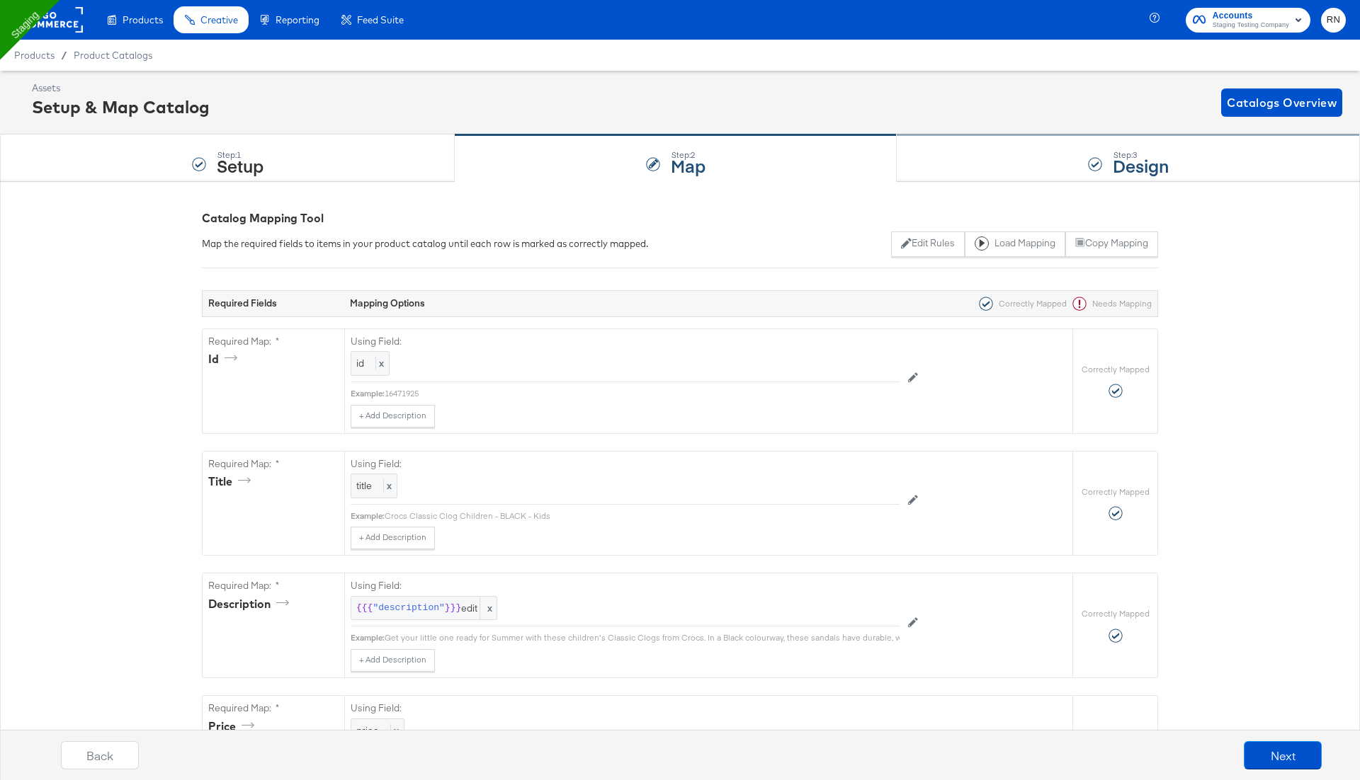
click at [1131, 155] on strong "Design" at bounding box center [1140, 165] width 56 height 23
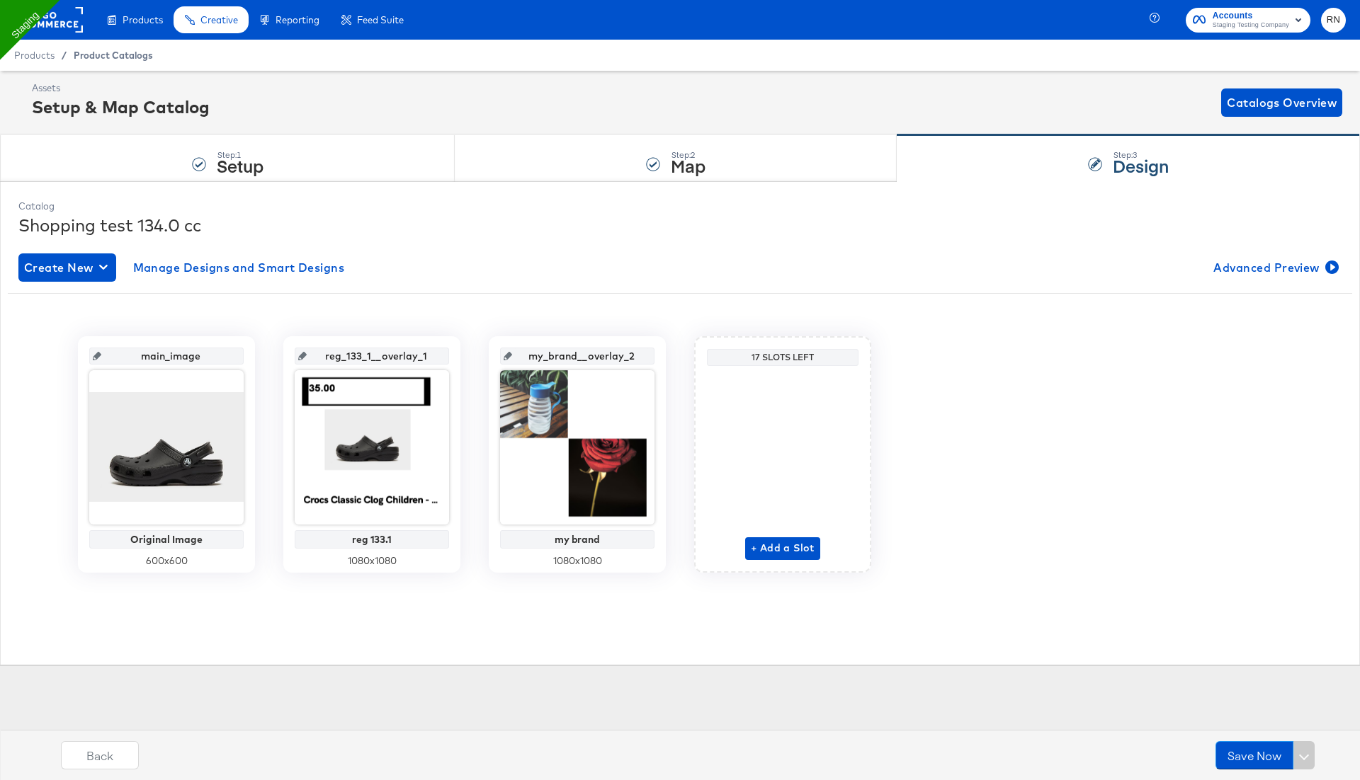
click at [134, 59] on span "Product Catalogs" at bounding box center [113, 55] width 79 height 11
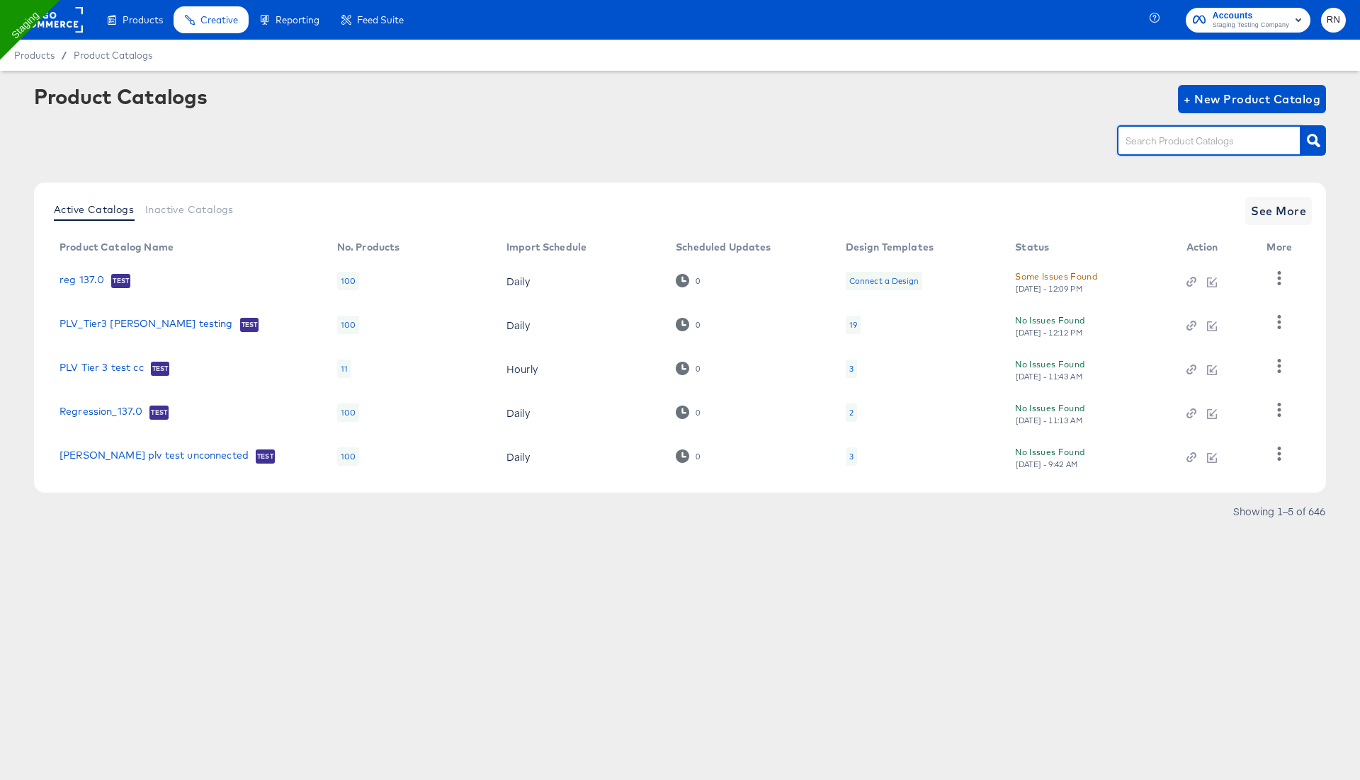
click at [1189, 146] on input "text" at bounding box center [1197, 141] width 151 height 16
type input "shopping test 134"
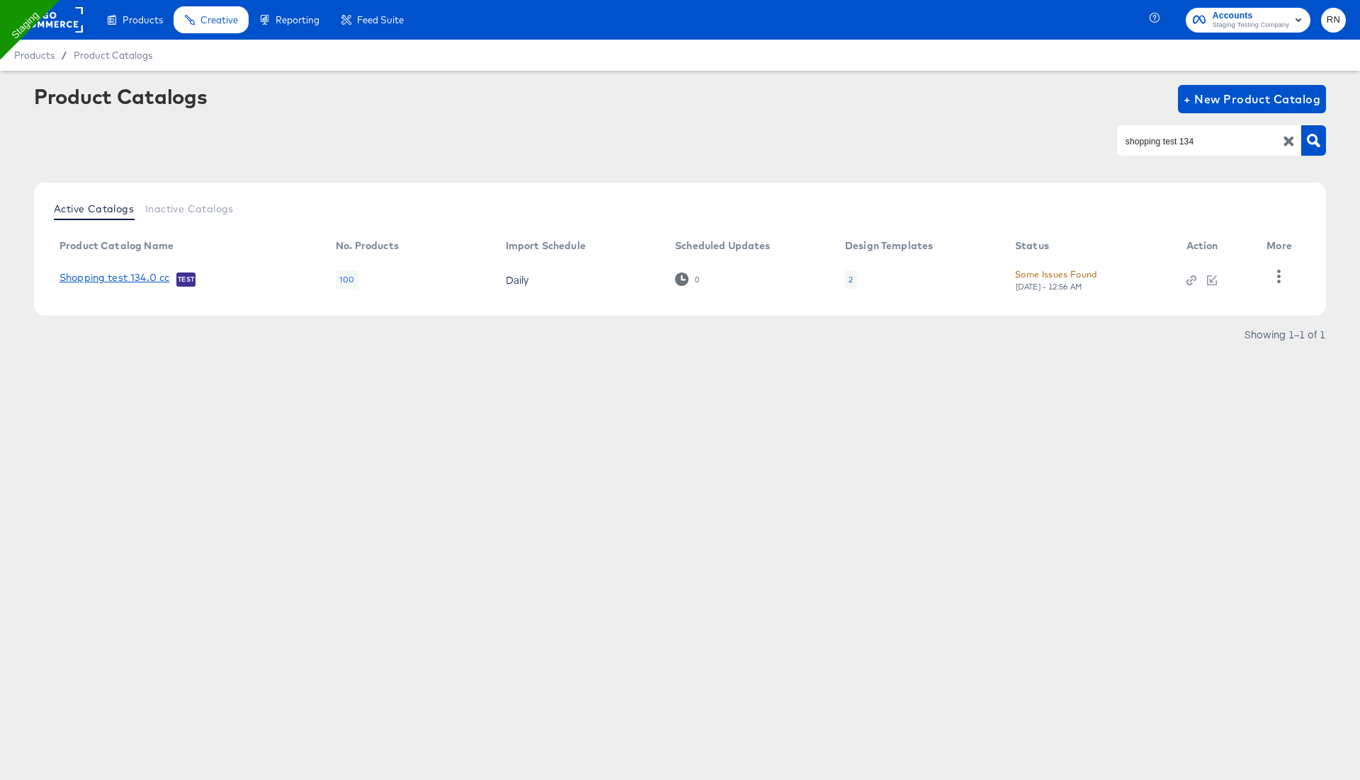
click at [127, 277] on link "Shopping test 134.0 cc" at bounding box center [114, 279] width 110 height 14
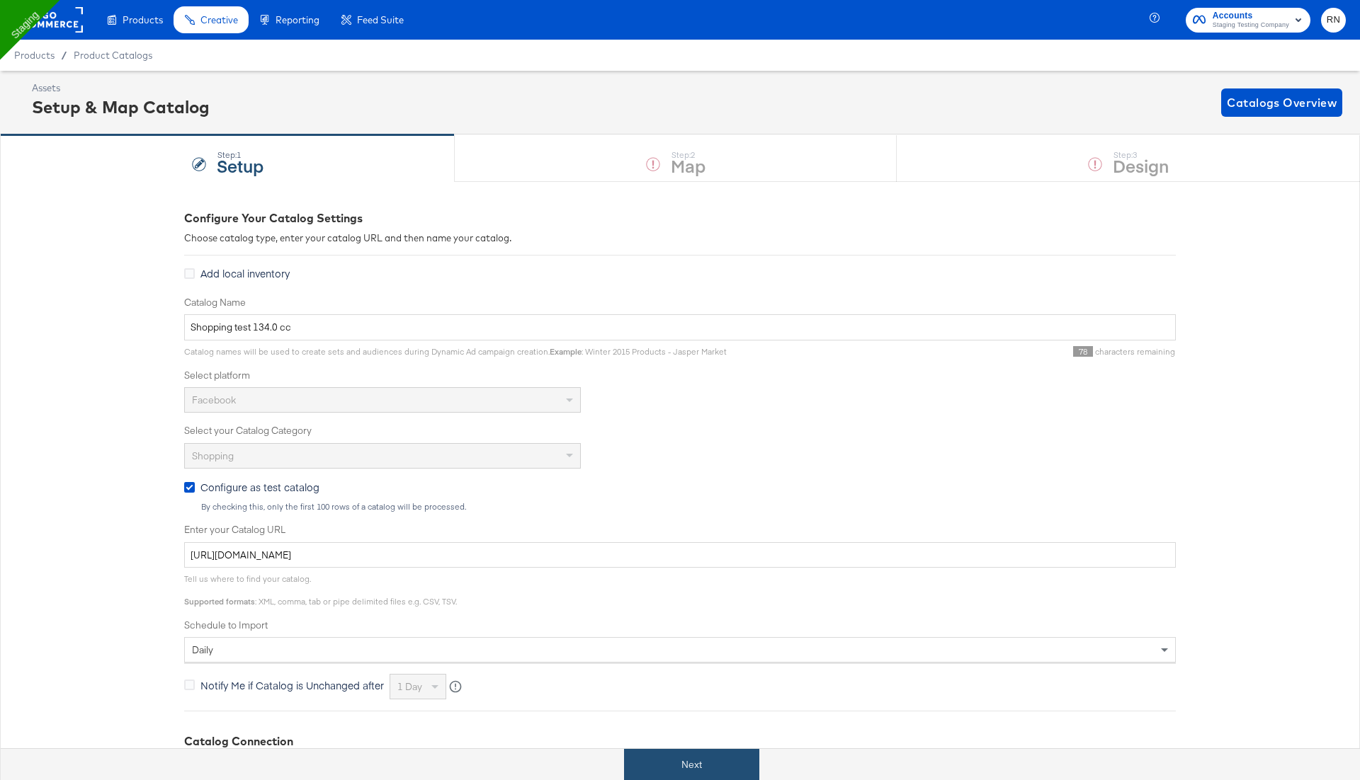
click at [706, 753] on button "Next" at bounding box center [691, 765] width 135 height 32
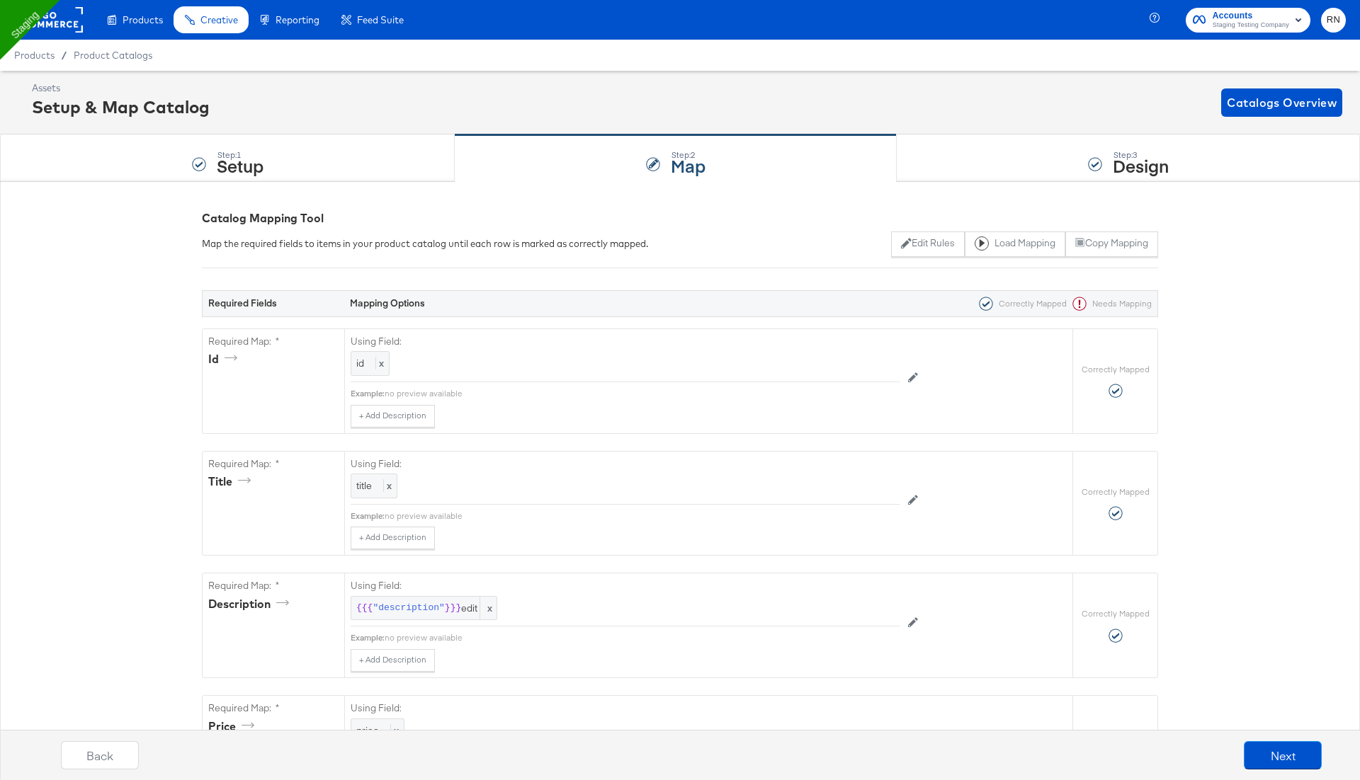
click at [705, 753] on div "Back Next" at bounding box center [691, 760] width 1374 height 53
click at [1095, 173] on div "Step: 3 Design" at bounding box center [1127, 158] width 463 height 47
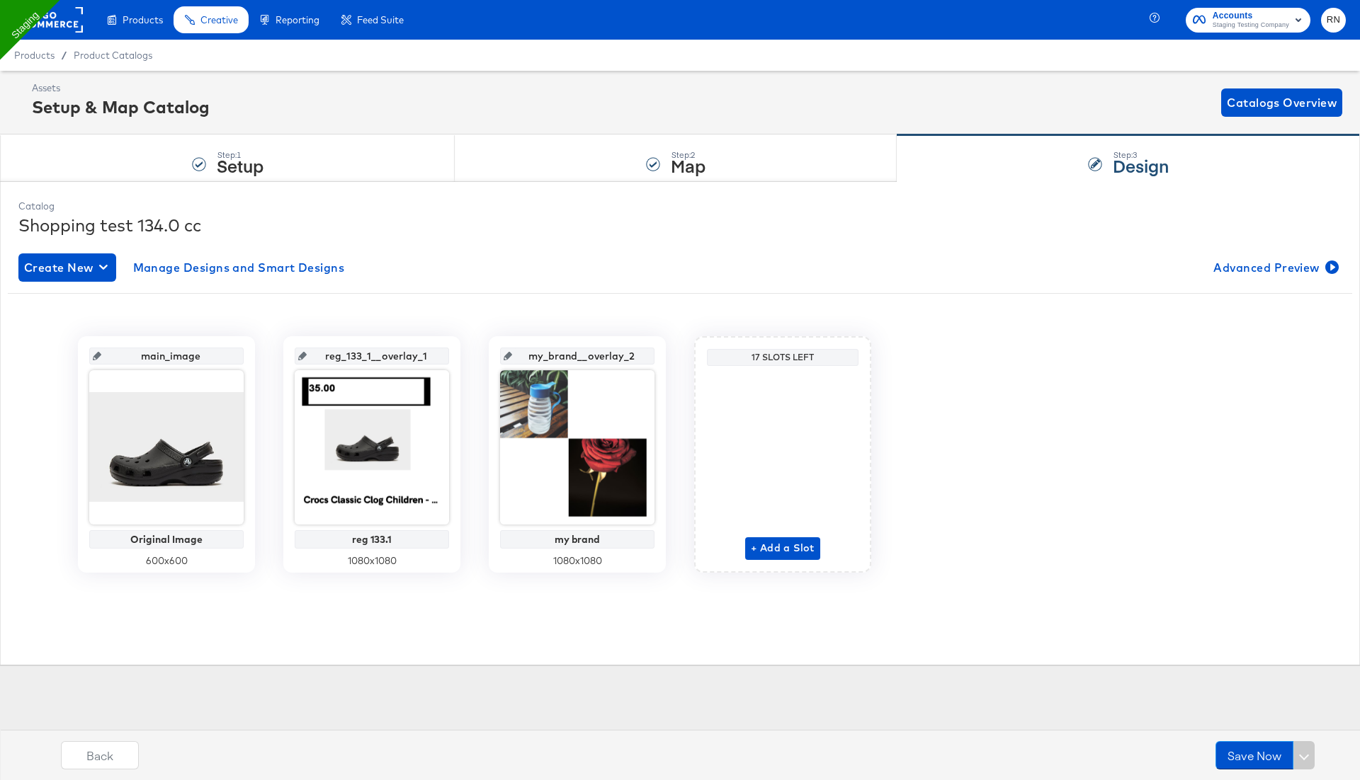
click at [74, 22] on rect at bounding box center [50, 19] width 65 height 25
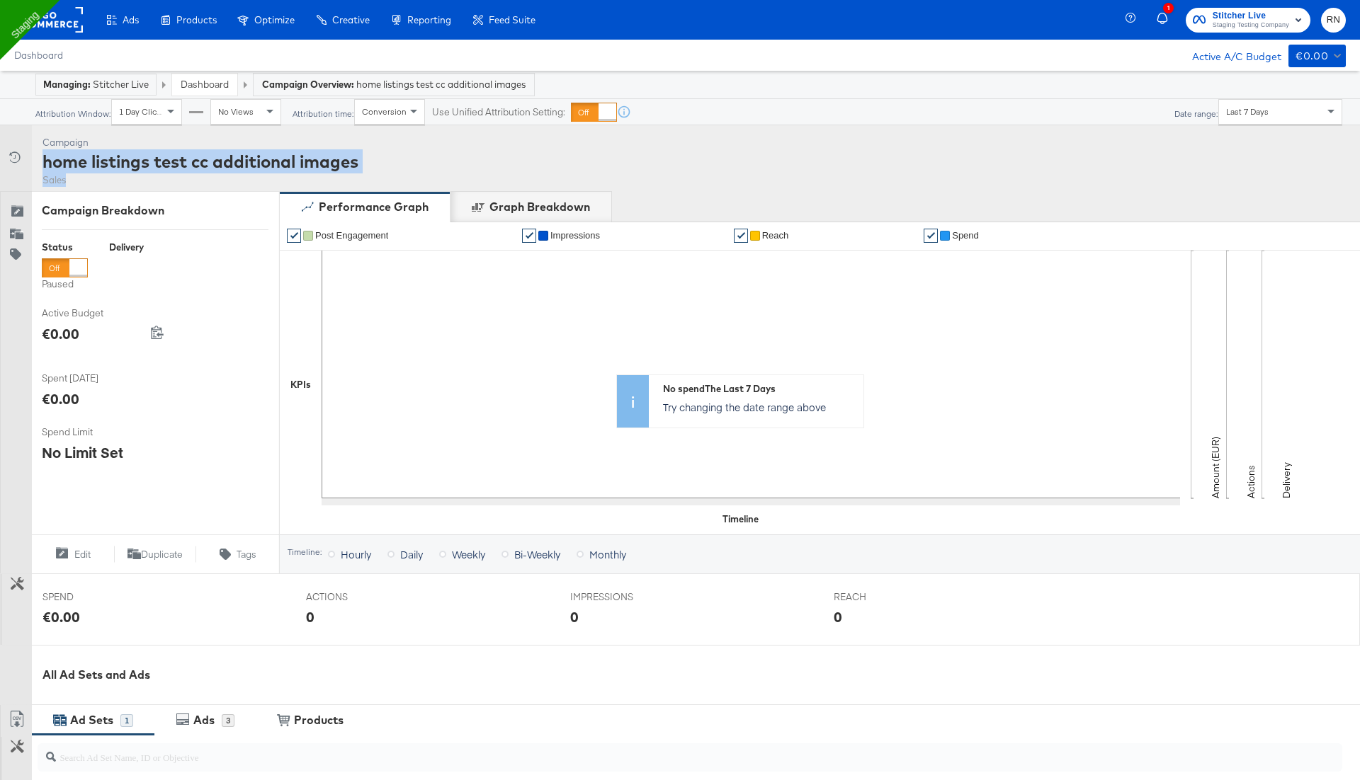
drag, startPoint x: 40, startPoint y: 162, endPoint x: 428, endPoint y: 175, distance: 388.3
click at [428, 175] on div "Campaign Activity Campaign home listings test cc additional images Sales" at bounding box center [680, 158] width 1360 height 66
copy div "home listings test cc additional images Sales"
click at [335, 152] on div "home listings test cc additional images" at bounding box center [200, 161] width 316 height 24
drag, startPoint x: 366, startPoint y: 164, endPoint x: 45, endPoint y: 169, distance: 320.8
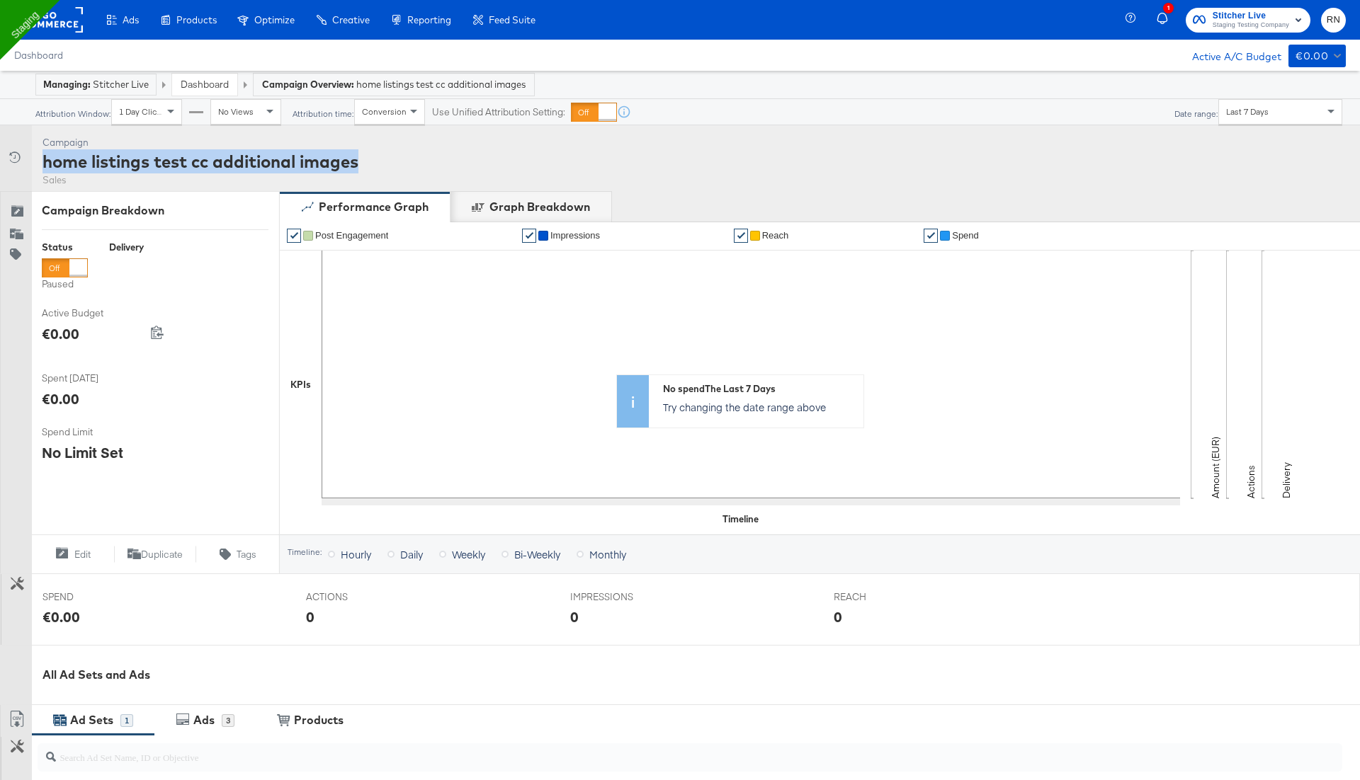
click at [45, 169] on div "Campaign Activity Campaign home listings test cc additional images Sales" at bounding box center [680, 158] width 1360 height 66
copy div "home listings test cc additional images"
drag, startPoint x: 217, startPoint y: 151, endPoint x: 40, endPoint y: 161, distance: 176.6
click at [40, 161] on div "Campaign Activity Campaign Test_shopping_137.0 Sales" at bounding box center [680, 158] width 1360 height 66
copy div "Test_shopping_137.0"
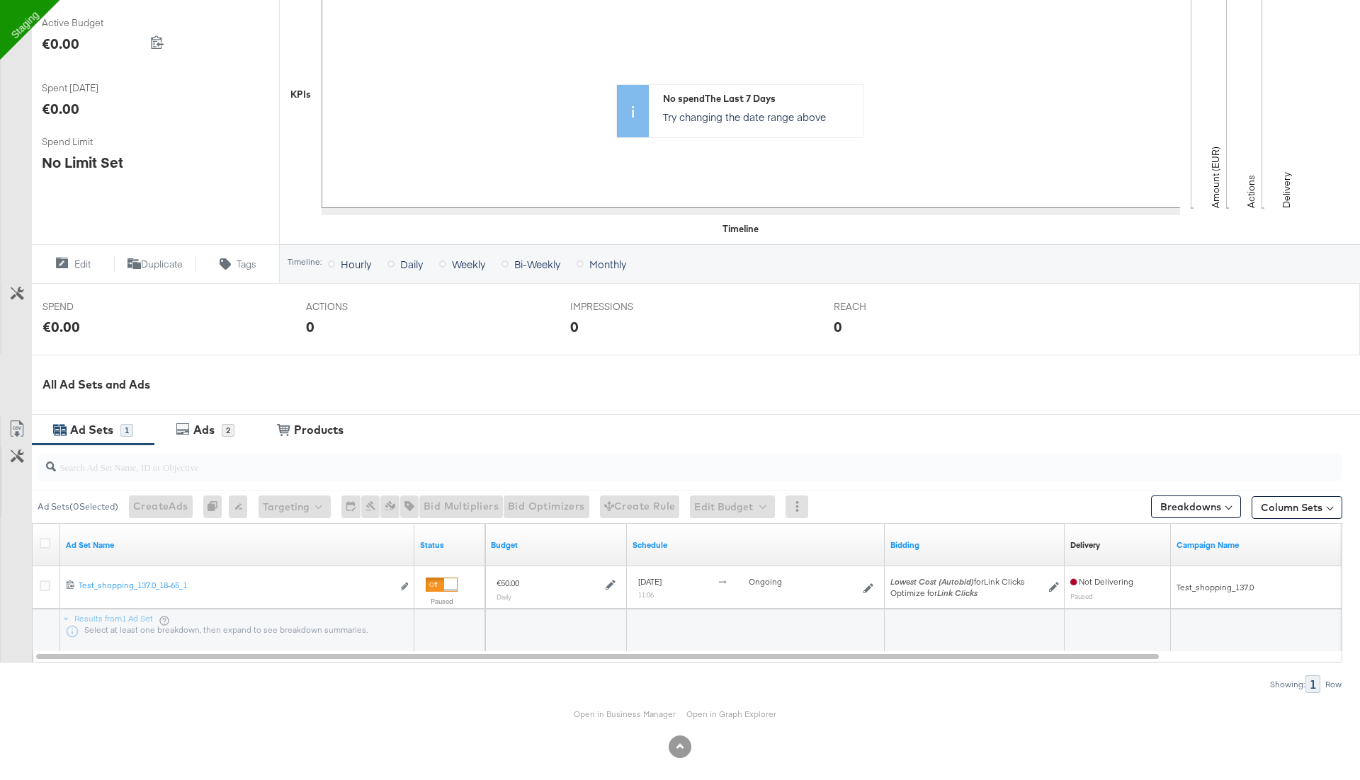
scroll to position [298, 0]
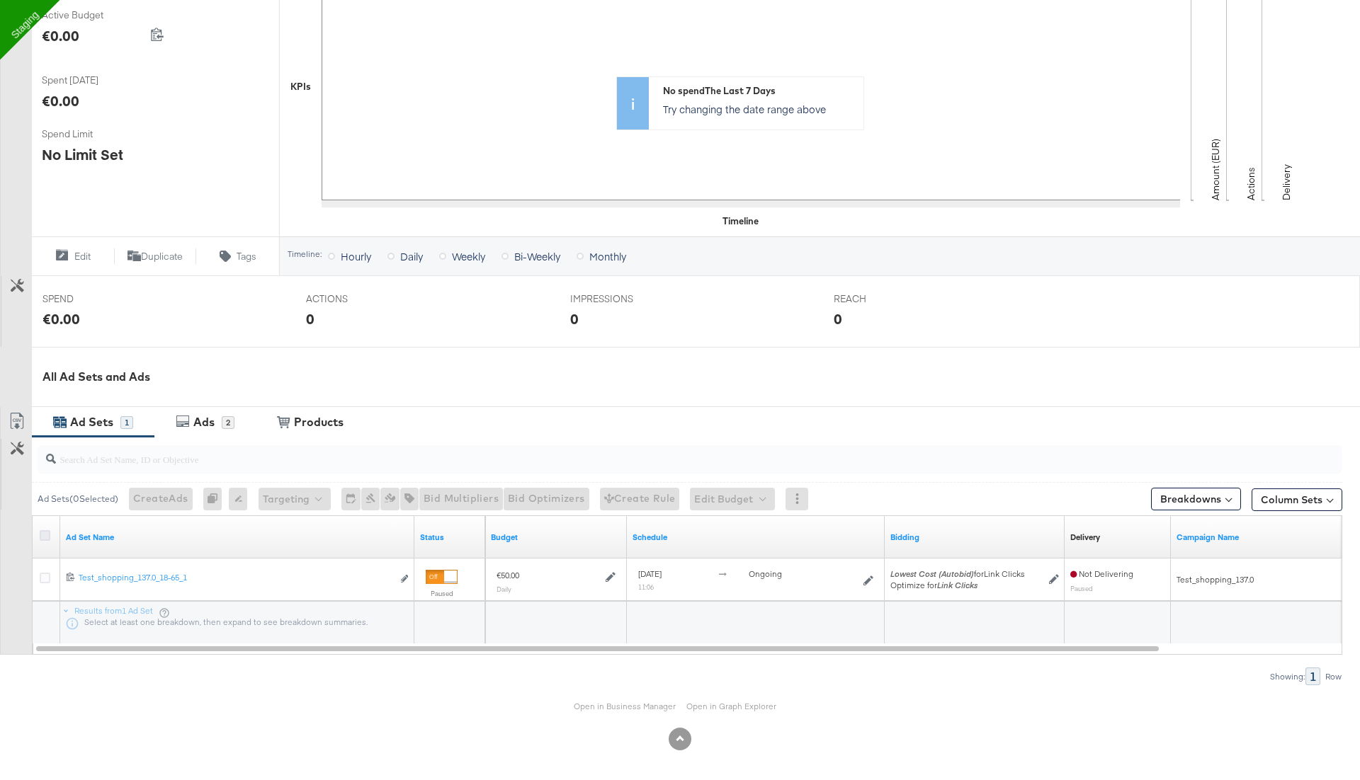
click at [47, 537] on icon at bounding box center [45, 535] width 11 height 11
click at [0, 0] on input "checkbox" at bounding box center [0, 0] width 0 height 0
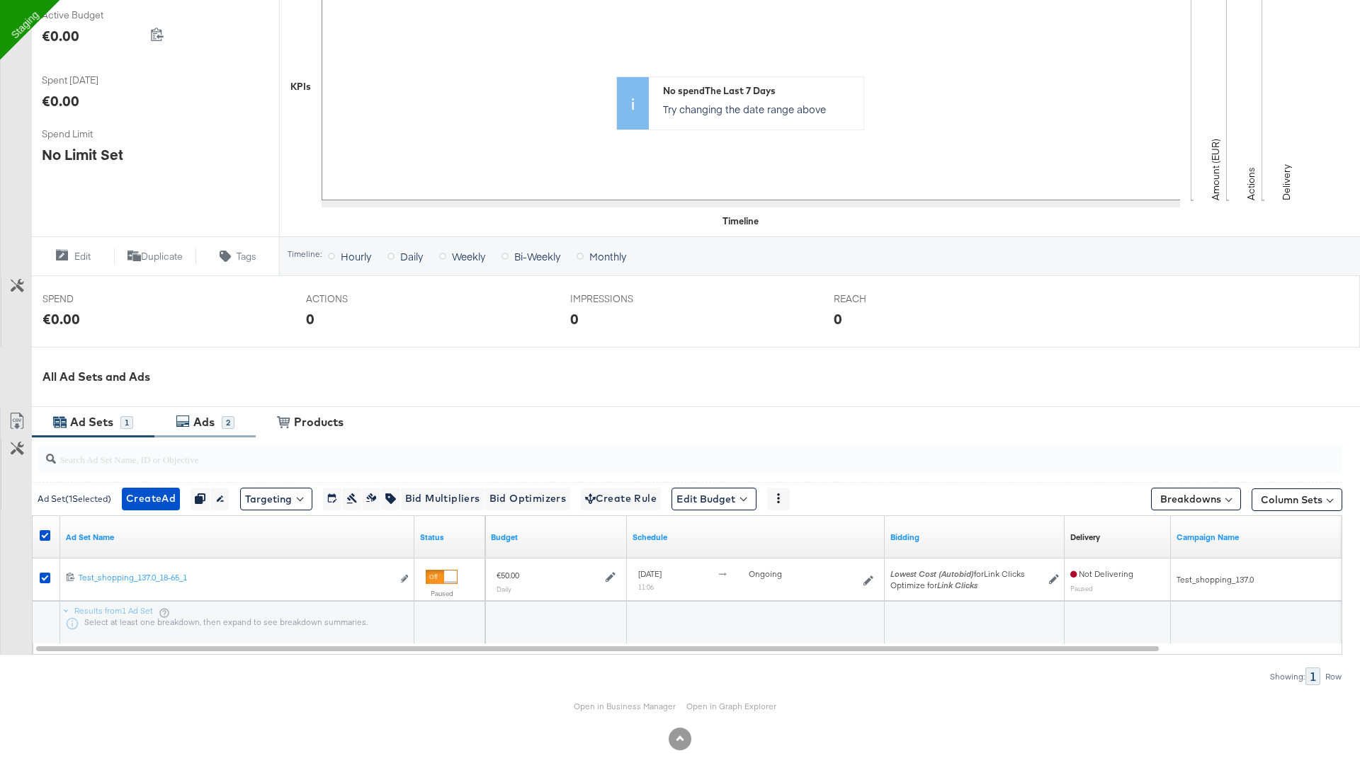
click at [200, 424] on div "Ads" at bounding box center [203, 422] width 21 height 16
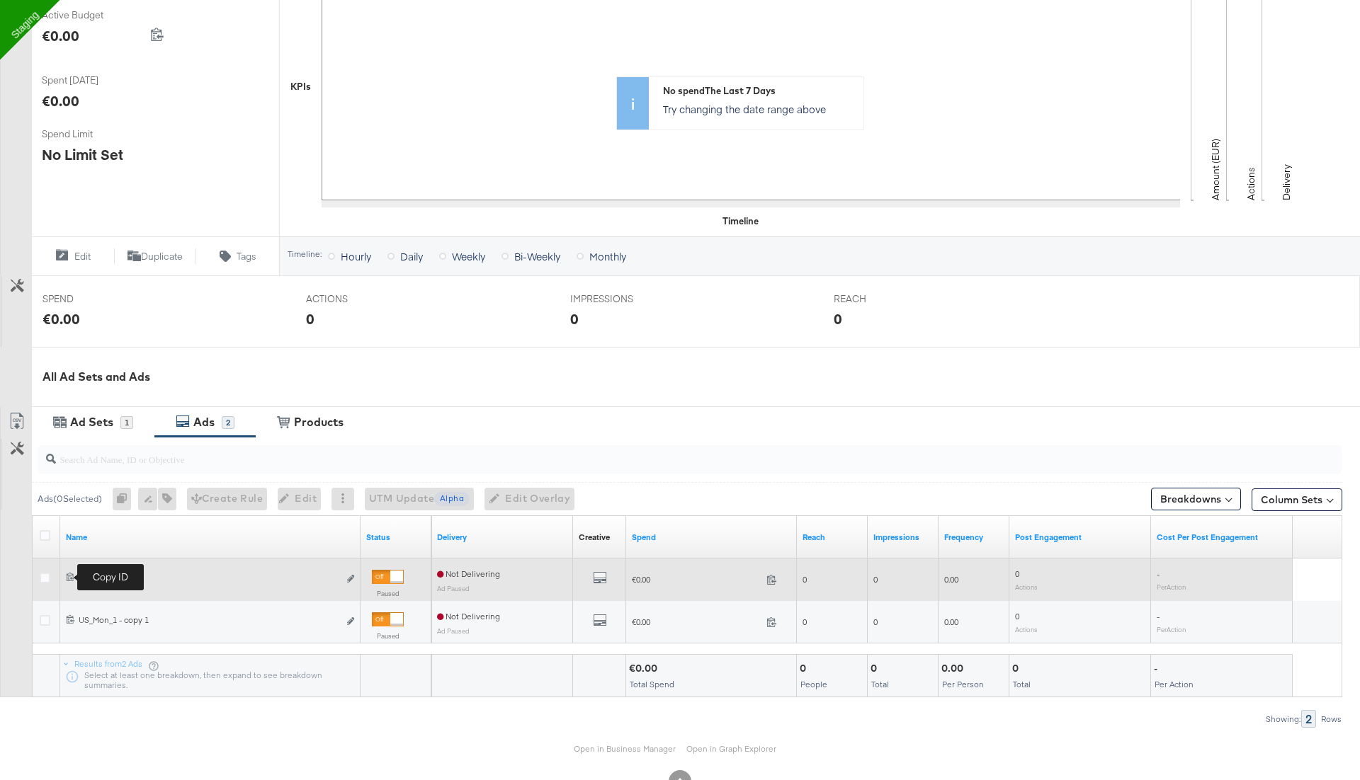
click at [67, 576] on icon at bounding box center [70, 576] width 9 height 9
click at [71, 575] on icon at bounding box center [70, 576] width 9 height 9
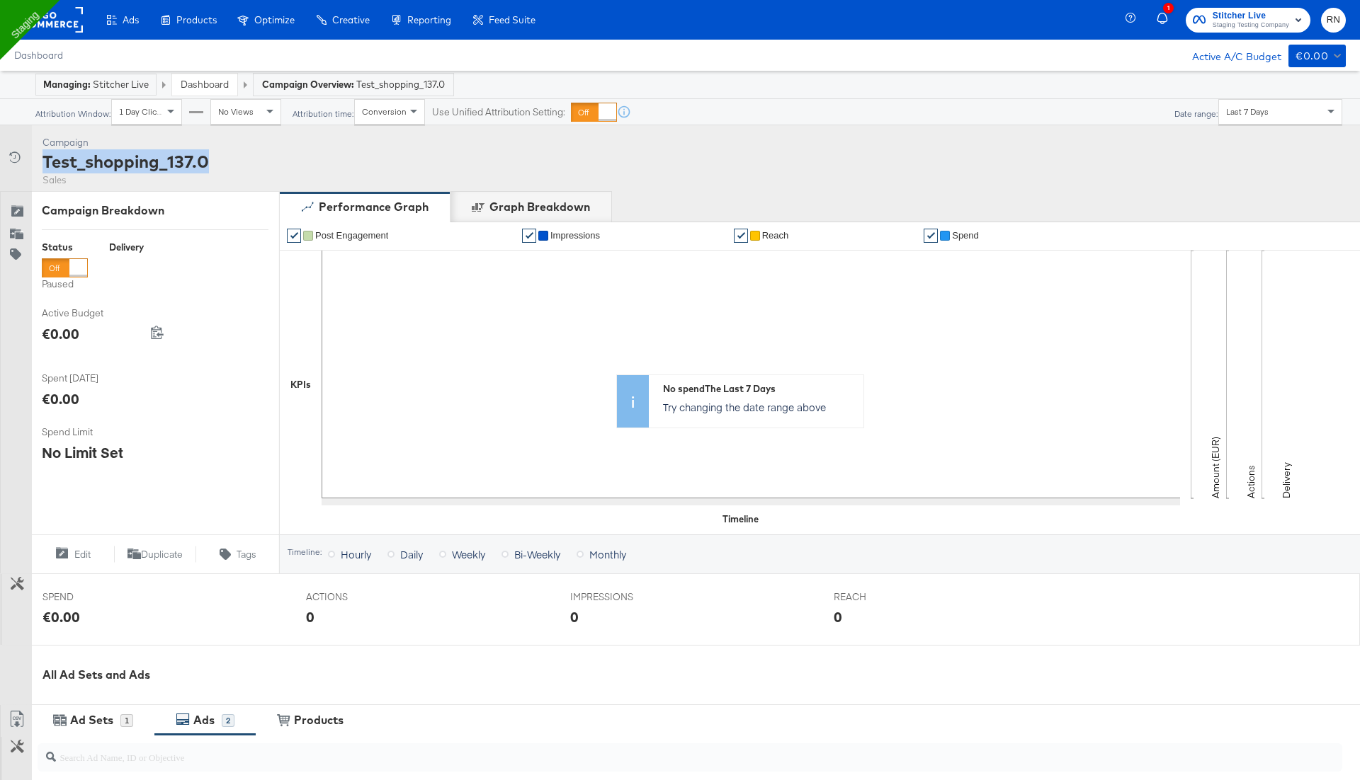
drag, startPoint x: 221, startPoint y: 161, endPoint x: 44, endPoint y: 159, distance: 177.0
click at [44, 159] on div "Campaign Activity Campaign Test_shopping_137.0 Sales" at bounding box center [680, 158] width 1360 height 66
copy div "Test_shopping_137.0"
